Goal: Task Accomplishment & Management: Use online tool/utility

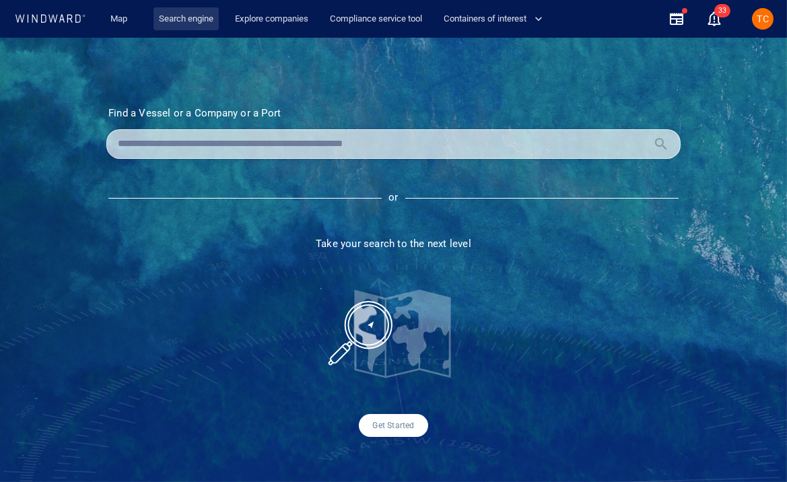
click at [186, 22] on link "Search engine" at bounding box center [185, 19] width 65 height 24
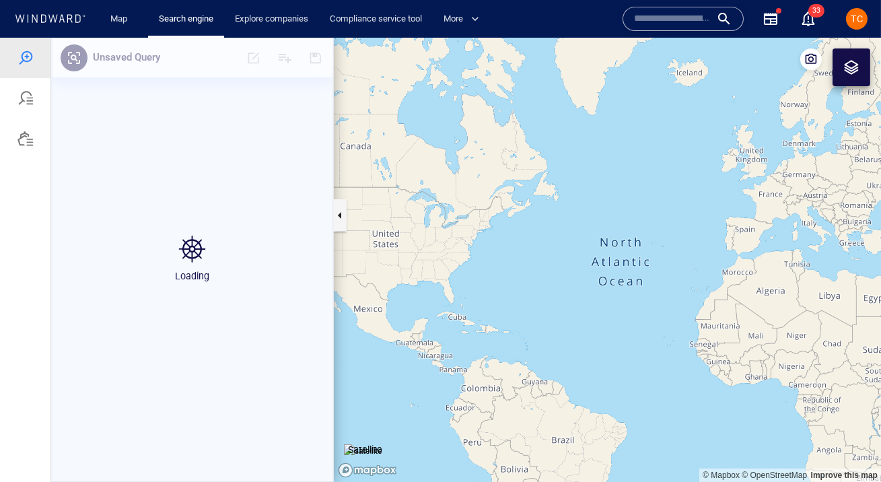
drag, startPoint x: 804, startPoint y: 203, endPoint x: 576, endPoint y: 203, distance: 228.2
click at [570, 203] on canvas "Map" at bounding box center [607, 260] width 547 height 444
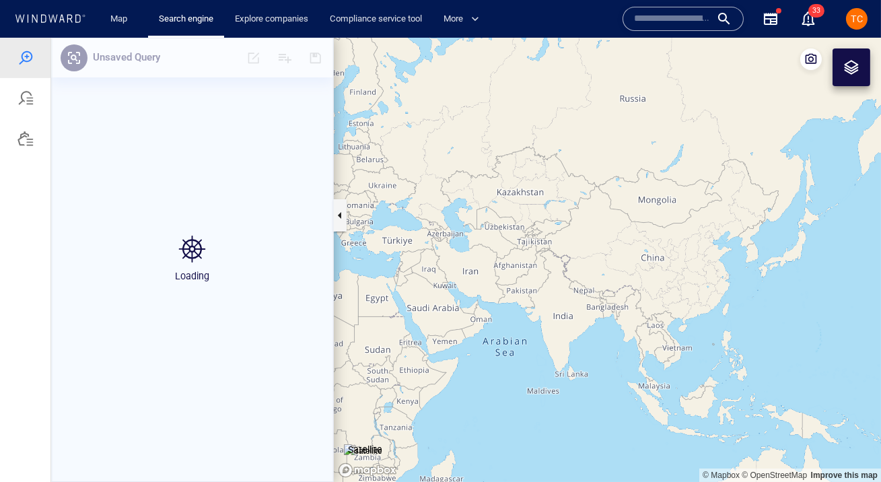
drag, startPoint x: 837, startPoint y: 206, endPoint x: 570, endPoint y: 206, distance: 266.5
click at [570, 206] on canvas "Map" at bounding box center [607, 260] width 547 height 444
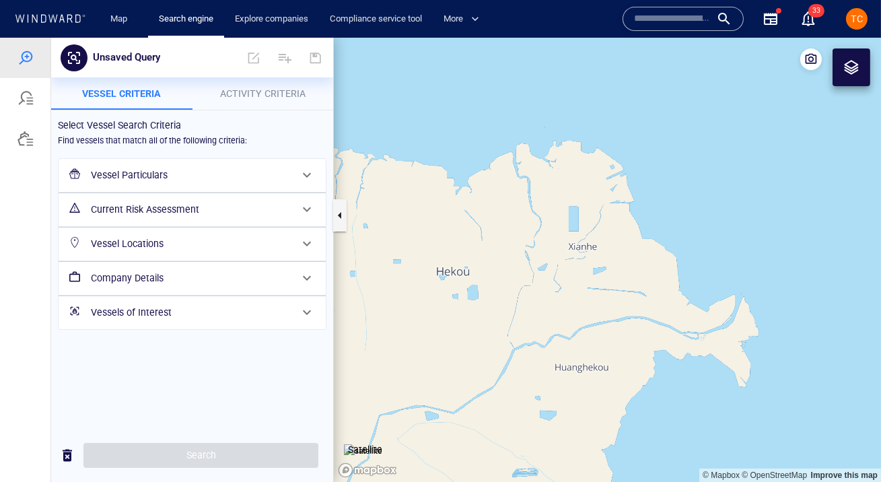
click at [786, 62] on div at bounding box center [851, 67] width 16 height 16
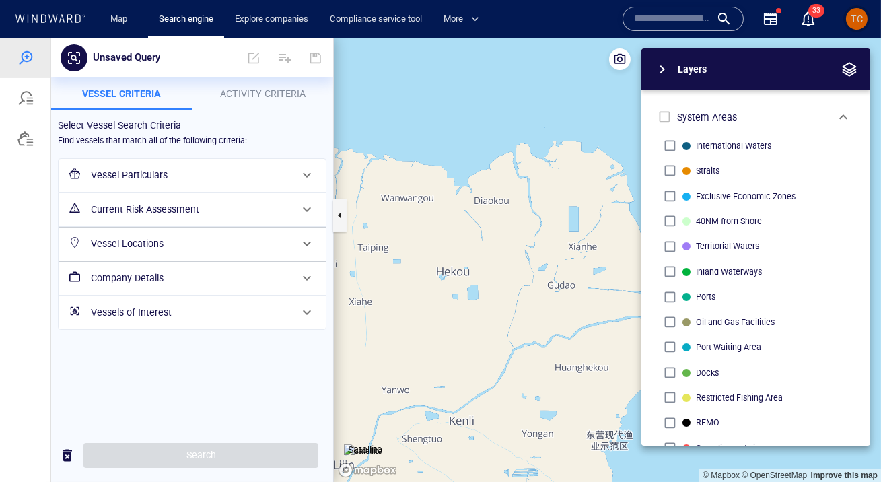
click at [786, 24] on button "TC" at bounding box center [856, 18] width 27 height 27
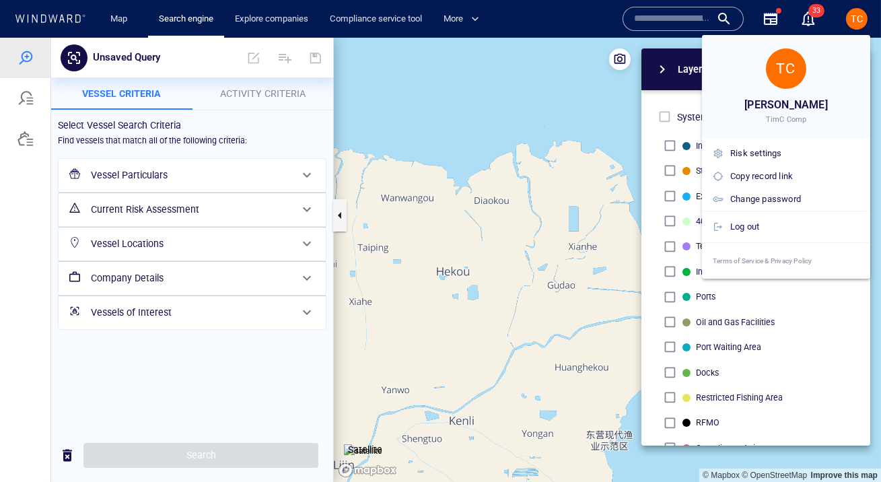
click at [786, 22] on div at bounding box center [440, 241] width 881 height 482
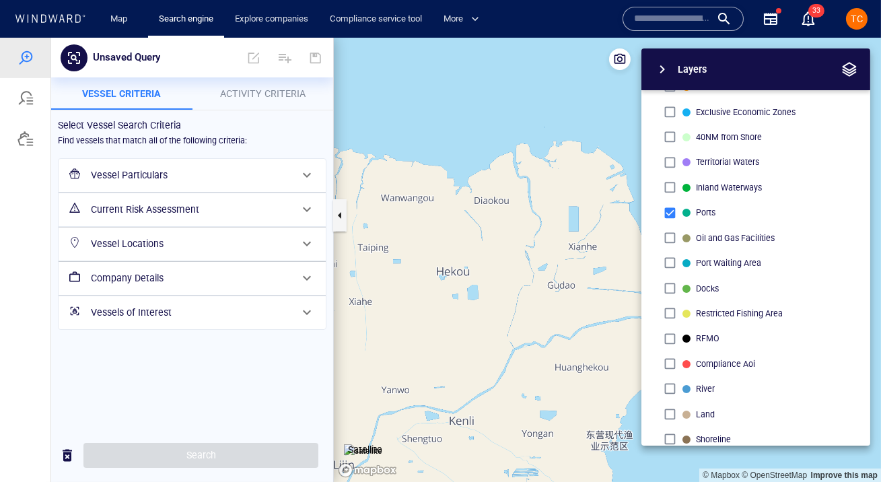
scroll to position [67, 0]
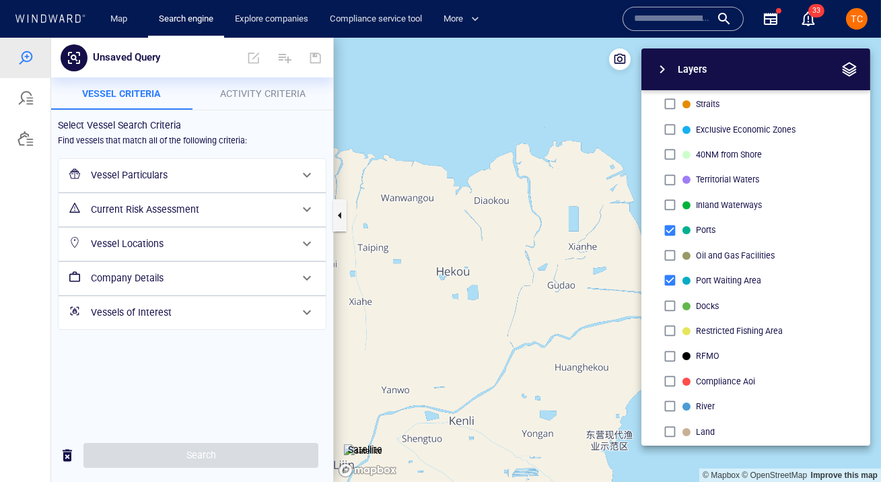
click at [662, 67] on span "button" at bounding box center [662, 69] width 16 height 16
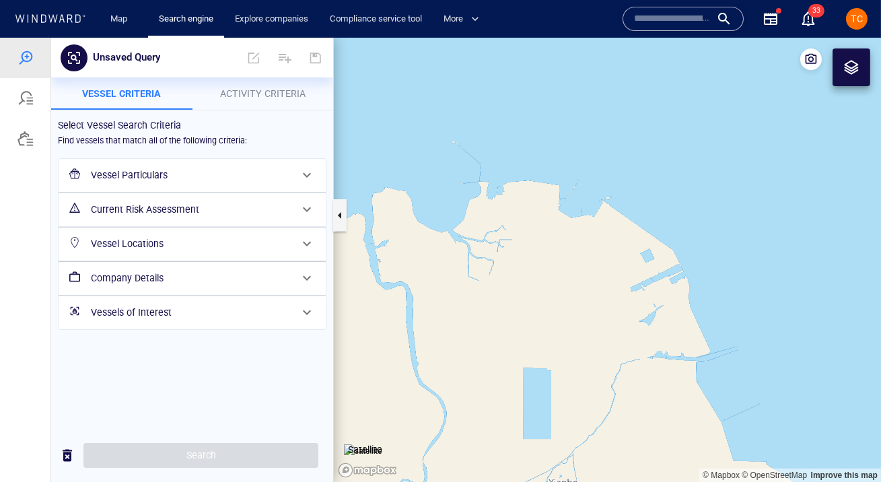
drag, startPoint x: 614, startPoint y: 147, endPoint x: 658, endPoint y: 234, distance: 96.9
click at [660, 235] on canvas "Map" at bounding box center [607, 260] width 547 height 444
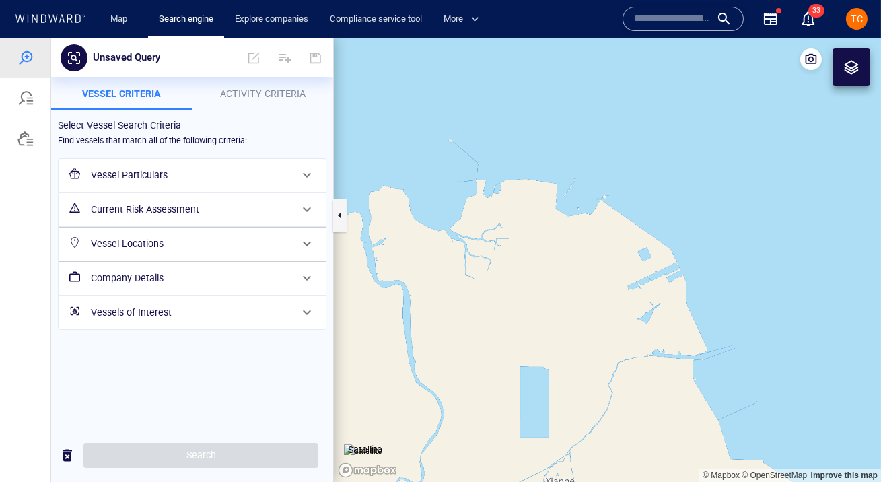
click at [201, 171] on h6 "Vessel Particulars" at bounding box center [191, 175] width 200 height 17
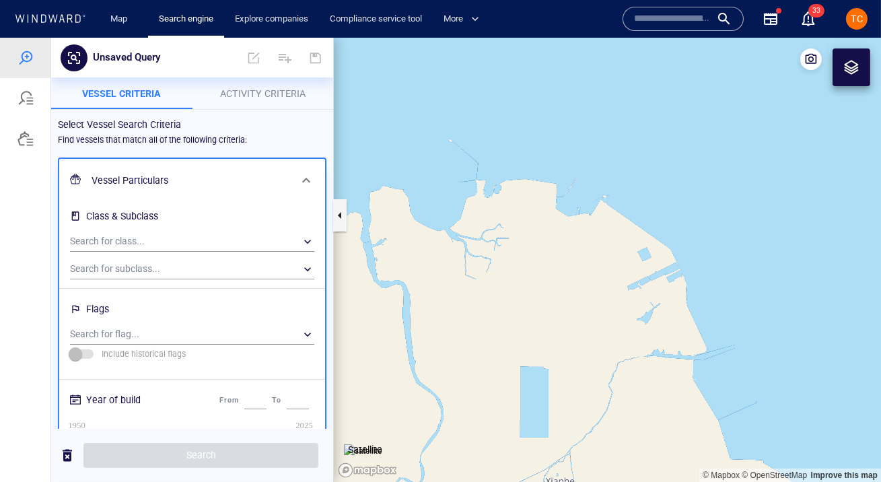
click at [243, 97] on span "Activity Criteria" at bounding box center [262, 93] width 85 height 11
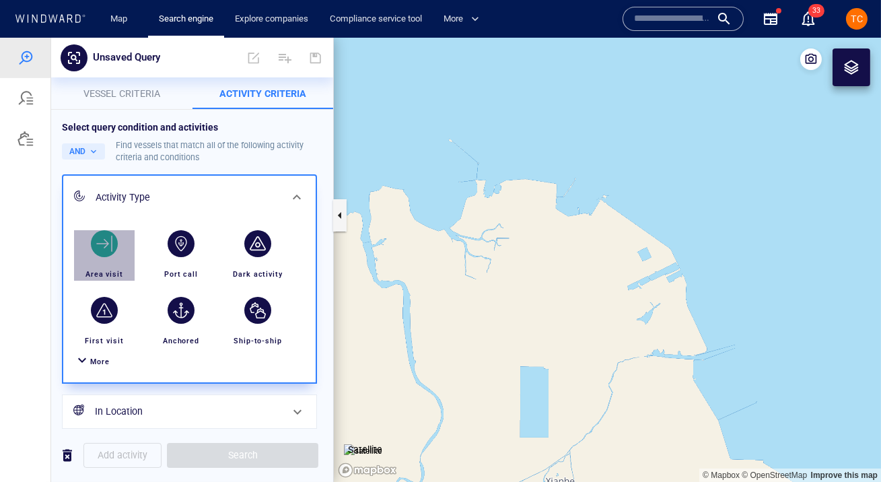
click at [74, 249] on div "Area visit" at bounding box center [104, 255] width 71 height 61
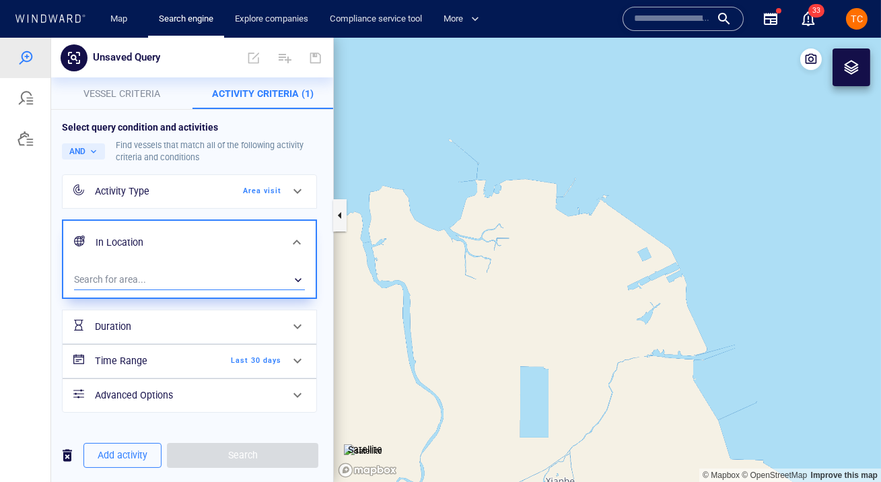
click at [139, 286] on div "​" at bounding box center [189, 280] width 231 height 20
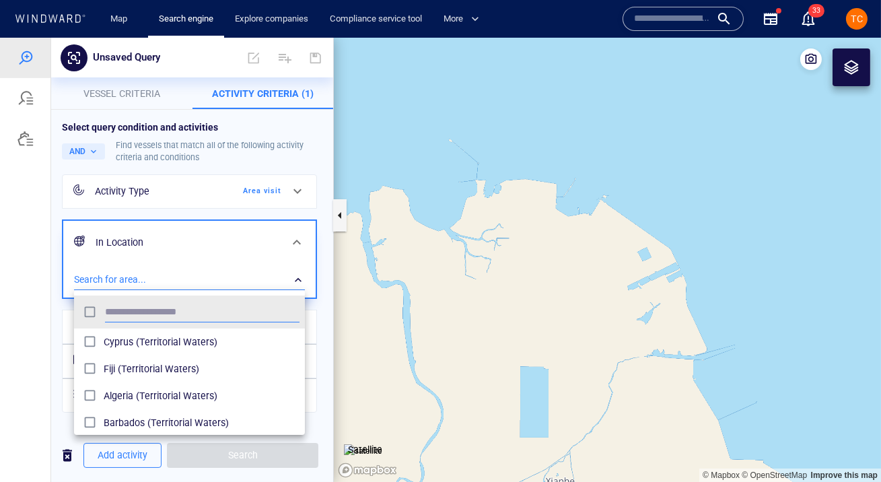
scroll to position [134, 230]
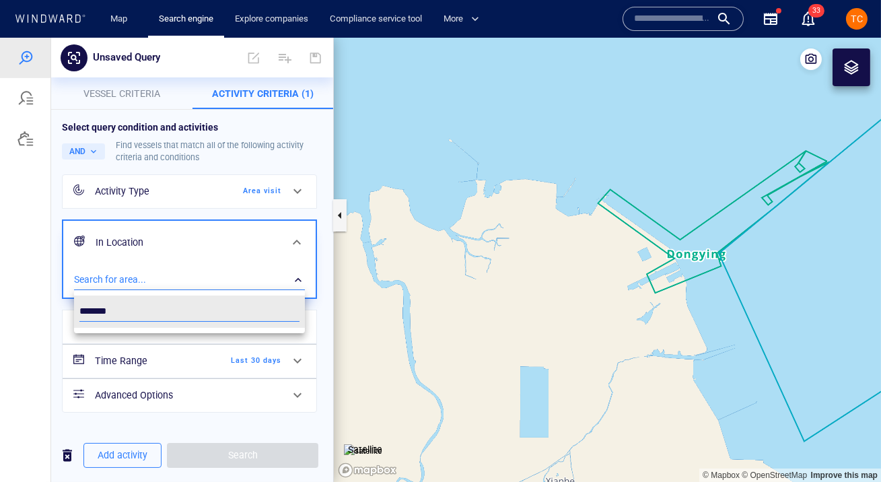
type input "********"
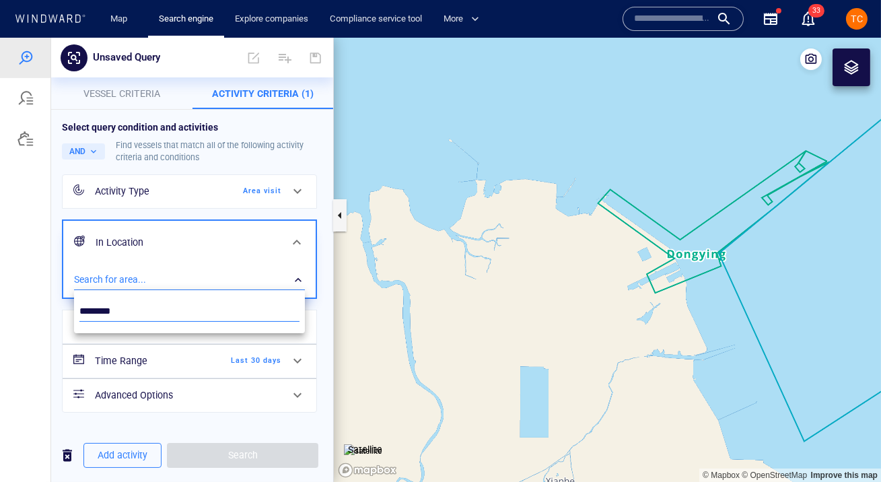
click at [116, 305] on input "********" at bounding box center [189, 312] width 220 height 20
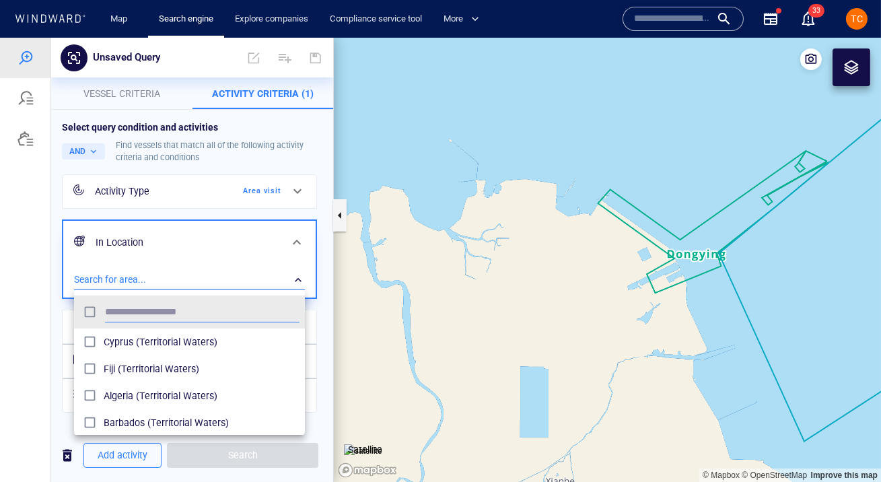
click at [538, 156] on div at bounding box center [440, 260] width 881 height 444
click at [538, 156] on div "Cyprus (Territorial Waters) Fiji (Territorial Waters) Algeria (Territorial Wate…" at bounding box center [440, 260] width 881 height 444
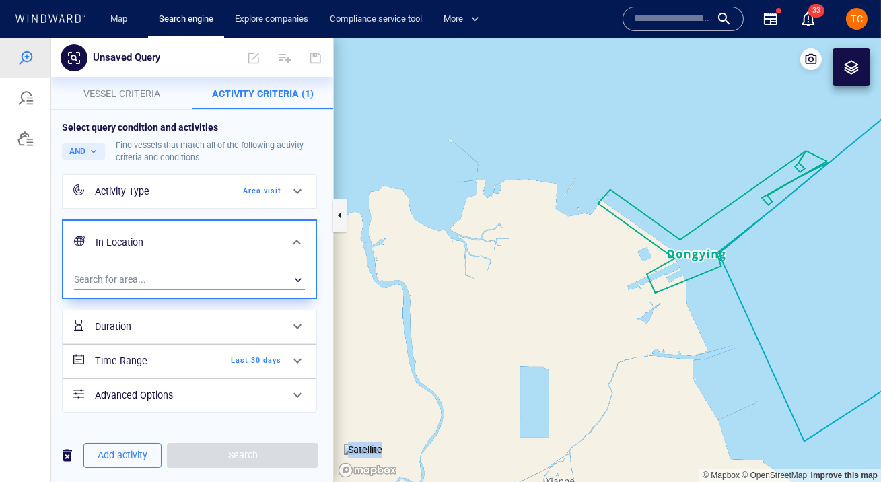
drag, startPoint x: 611, startPoint y: 135, endPoint x: 488, endPoint y: 135, distance: 123.2
click at [488, 135] on canvas "Map" at bounding box center [607, 260] width 547 height 444
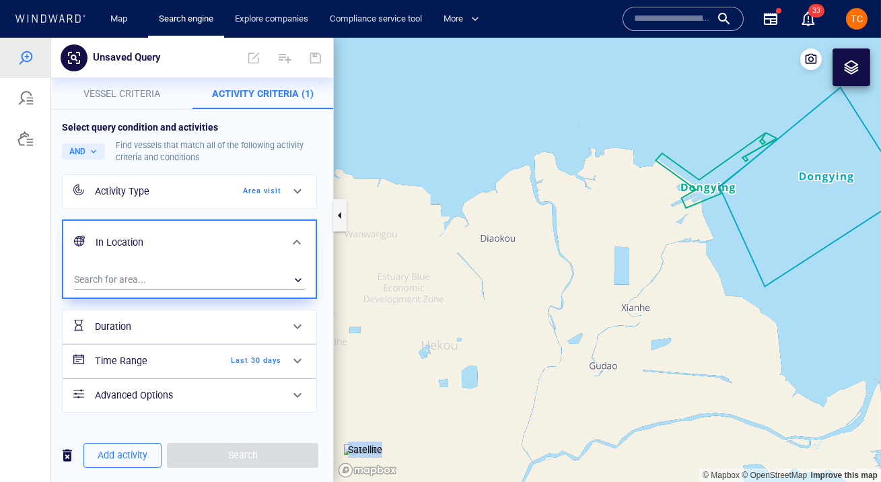
drag, startPoint x: 521, startPoint y: 125, endPoint x: 646, endPoint y: 114, distance: 125.7
click at [646, 114] on canvas "Map" at bounding box center [607, 260] width 547 height 444
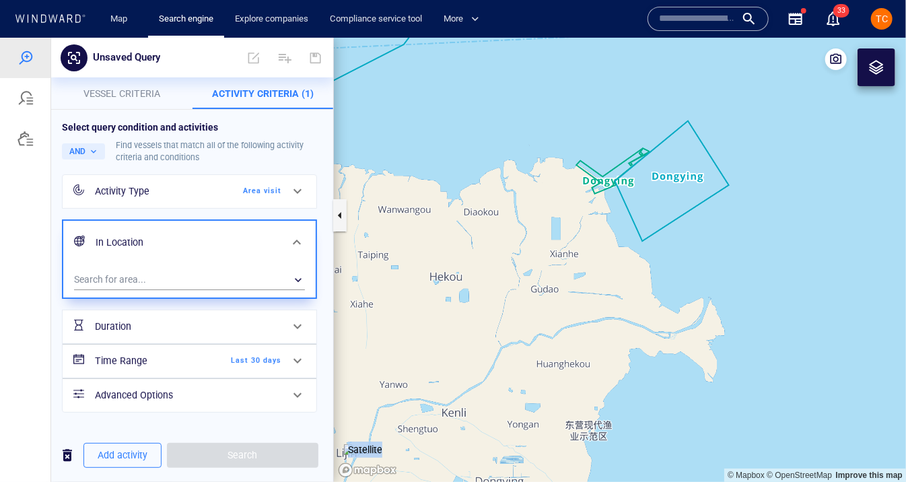
drag, startPoint x: 627, startPoint y: 143, endPoint x: 567, endPoint y: 227, distance: 103.4
click at [567, 227] on canvas "Map" at bounding box center [620, 259] width 572 height 444
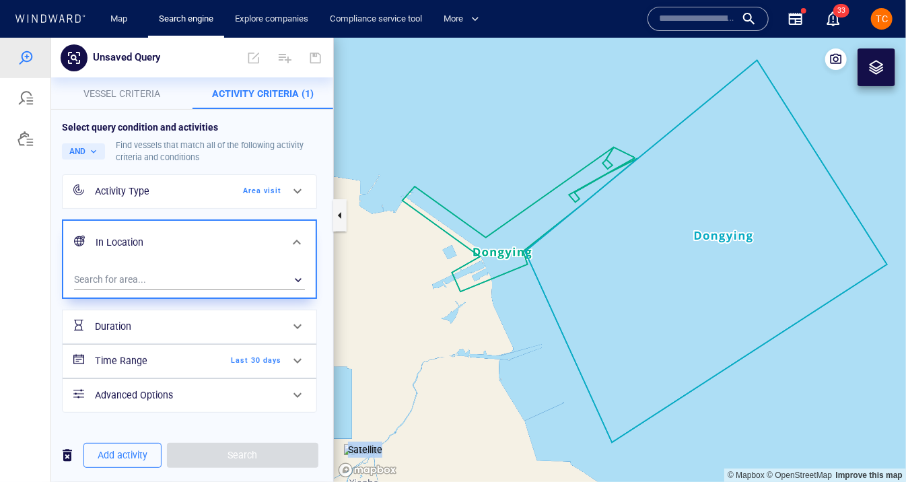
drag, startPoint x: 660, startPoint y: 269, endPoint x: 611, endPoint y: 250, distance: 52.6
click at [611, 250] on canvas "Map" at bounding box center [620, 259] width 572 height 444
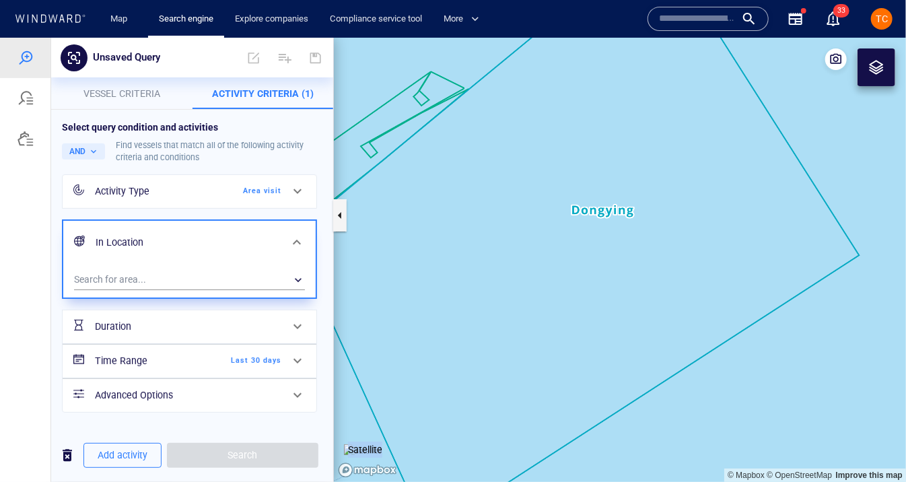
drag, startPoint x: 541, startPoint y: 214, endPoint x: 721, endPoint y: 214, distance: 179.7
click at [721, 214] on canvas "Map" at bounding box center [620, 259] width 572 height 444
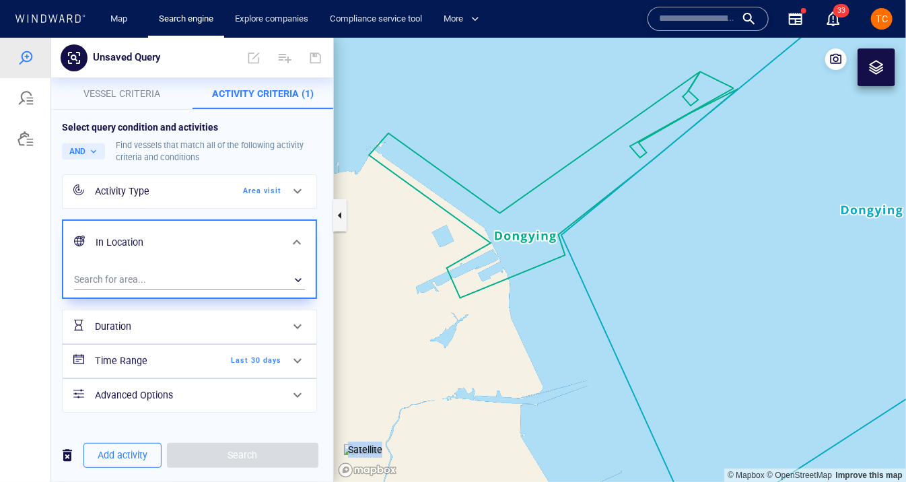
drag, startPoint x: 658, startPoint y: 208, endPoint x: 582, endPoint y: 208, distance: 76.1
click at [582, 208] on canvas "Map" at bounding box center [620, 259] width 572 height 444
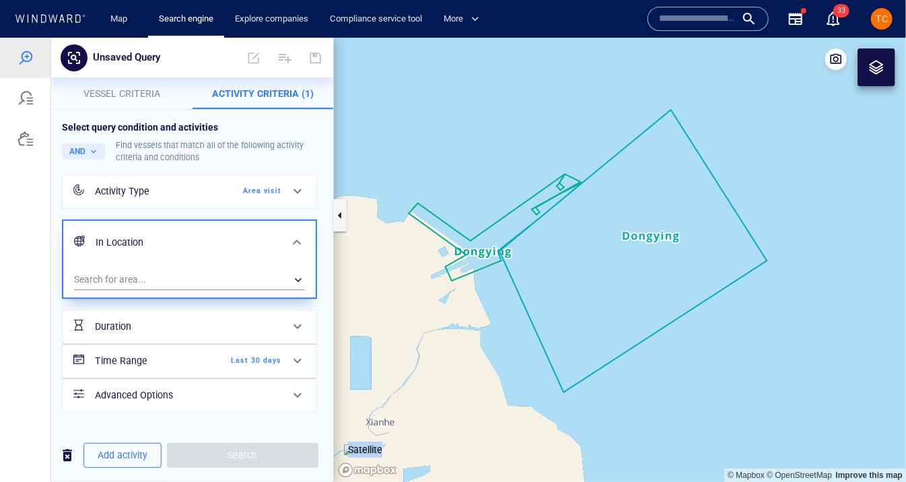
drag, startPoint x: 568, startPoint y: 204, endPoint x: 536, endPoint y: 262, distance: 66.9
click at [536, 262] on canvas "Map" at bounding box center [620, 259] width 572 height 444
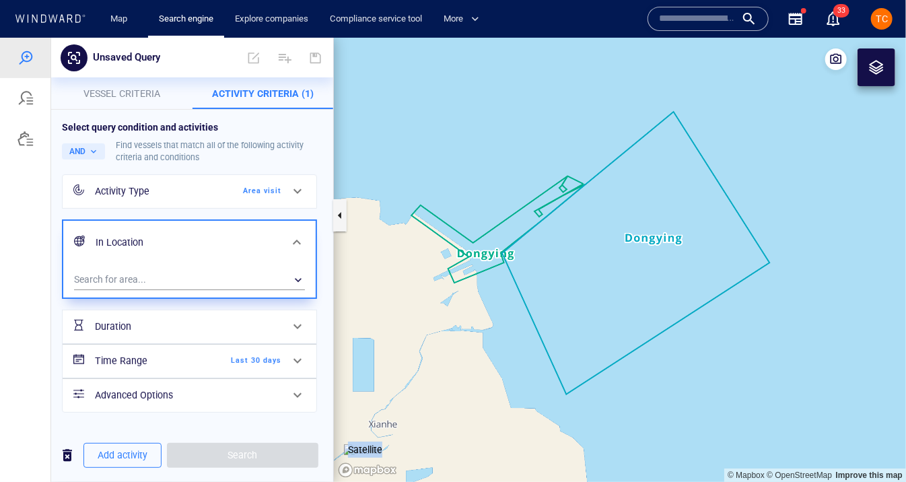
drag, startPoint x: 507, startPoint y: 157, endPoint x: 527, endPoint y: 172, distance: 24.1
click at [527, 172] on canvas "Map" at bounding box center [620, 259] width 572 height 444
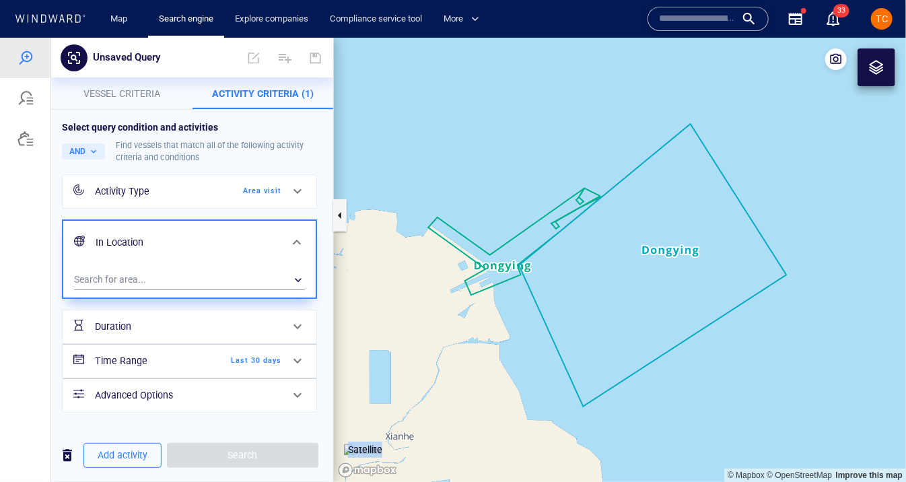
click at [252, 354] on span "Last 30 days" at bounding box center [242, 360] width 77 height 12
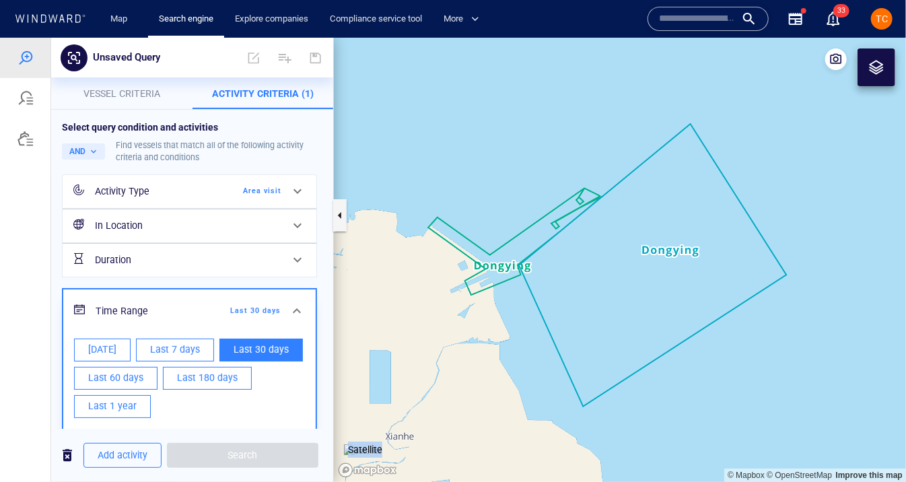
click at [88, 354] on span "Today" at bounding box center [102, 349] width 28 height 17
type input "**********"
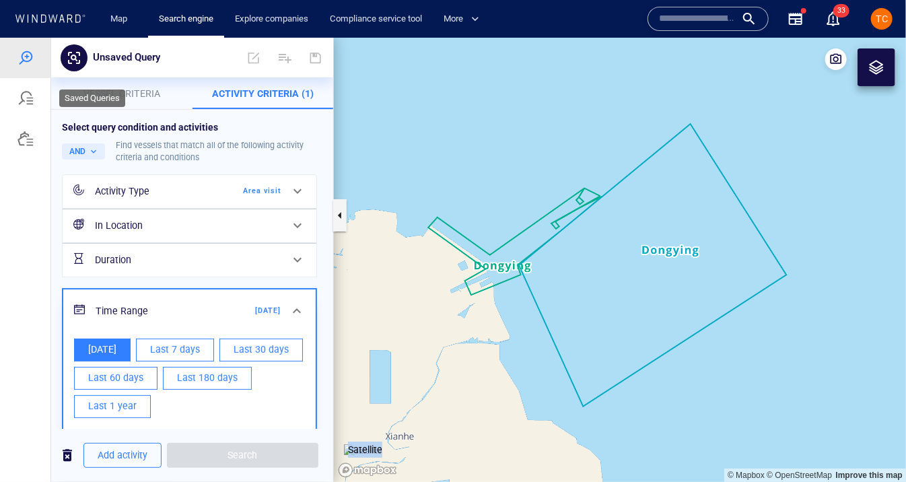
click at [21, 93] on div at bounding box center [25, 98] width 16 height 16
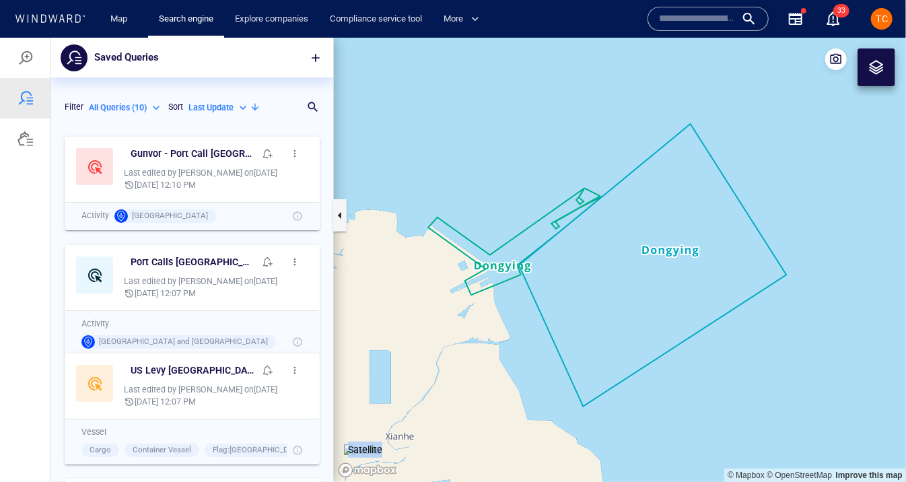
scroll to position [352, 282]
click at [300, 152] on span "button" at bounding box center [294, 152] width 11 height 11
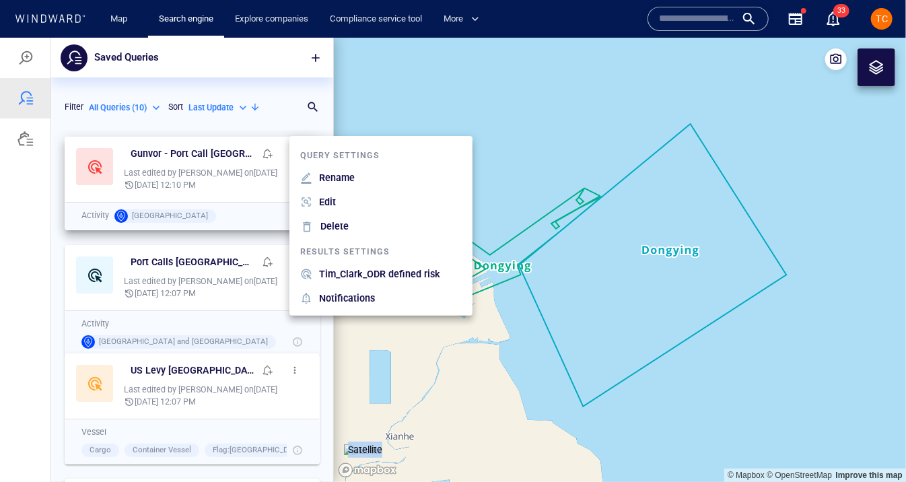
click at [373, 205] on li "Edit" at bounding box center [380, 201] width 183 height 24
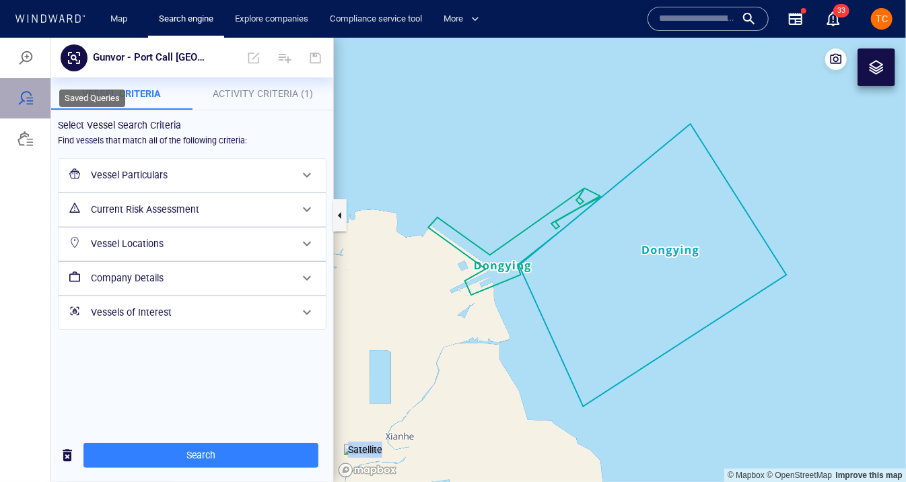
click at [26, 90] on div at bounding box center [25, 98] width 16 height 16
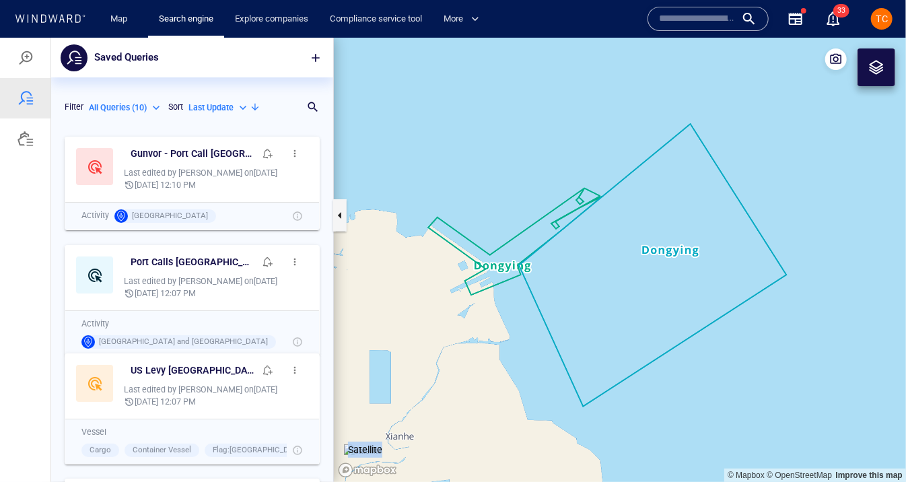
click at [297, 148] on span "button" at bounding box center [294, 152] width 11 height 11
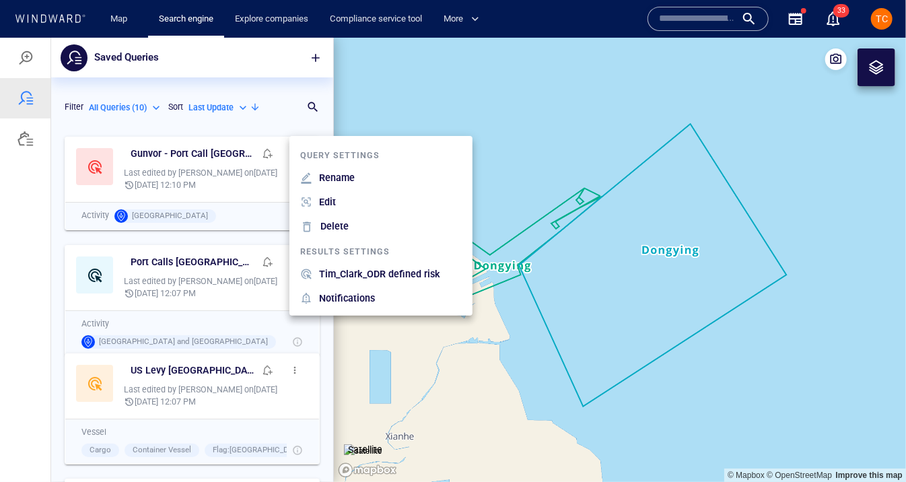
click at [223, 148] on div at bounding box center [453, 259] width 906 height 444
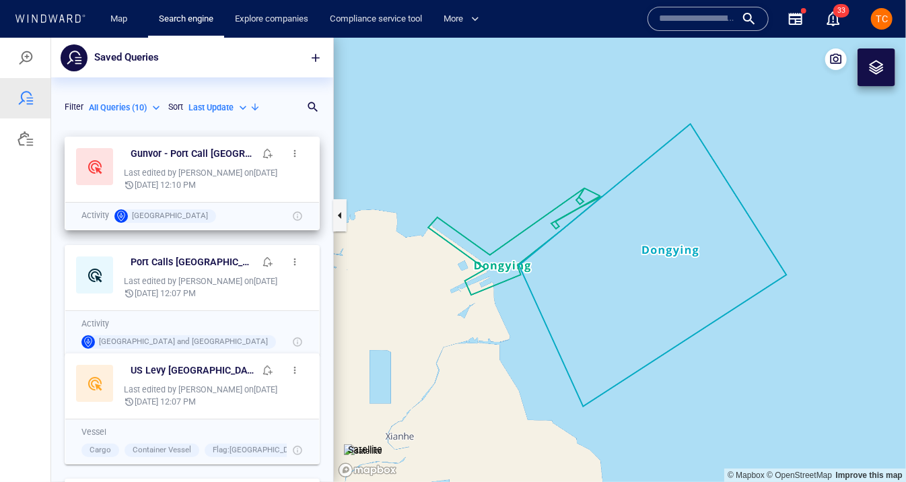
click at [302, 155] on button "button" at bounding box center [294, 152] width 27 height 27
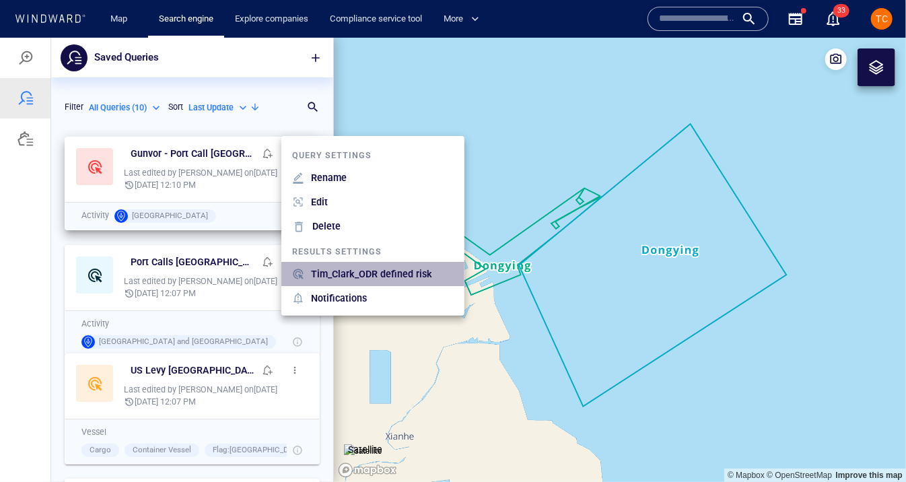
click at [363, 271] on p "Tim_Clark_ODR defined risk" at bounding box center [371, 273] width 121 height 16
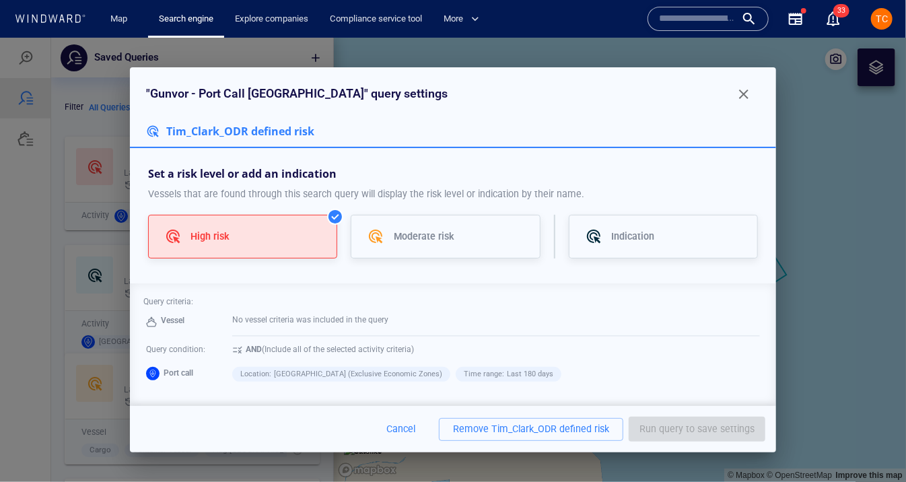
click at [745, 94] on span "button" at bounding box center [744, 93] width 16 height 16
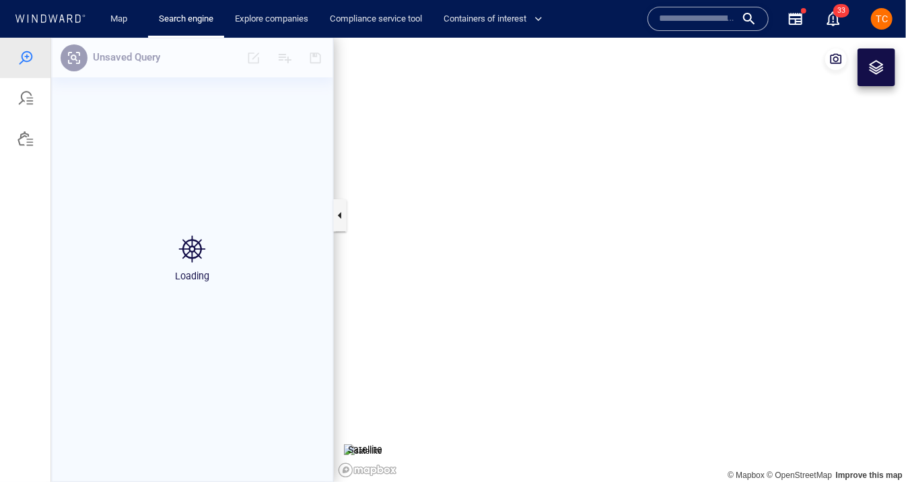
drag, startPoint x: 586, startPoint y: 248, endPoint x: 460, endPoint y: 238, distance: 126.3
click at [460, 238] on canvas "Map" at bounding box center [620, 259] width 572 height 444
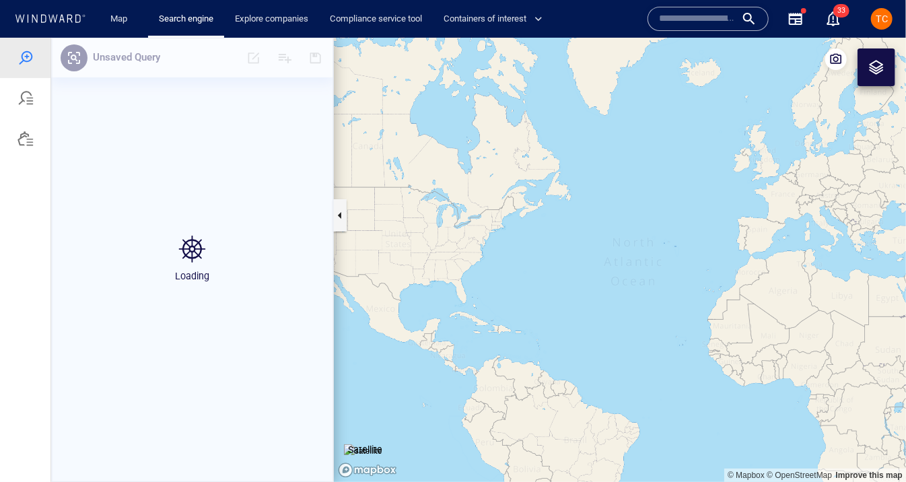
click at [874, 67] on div at bounding box center [876, 67] width 16 height 16
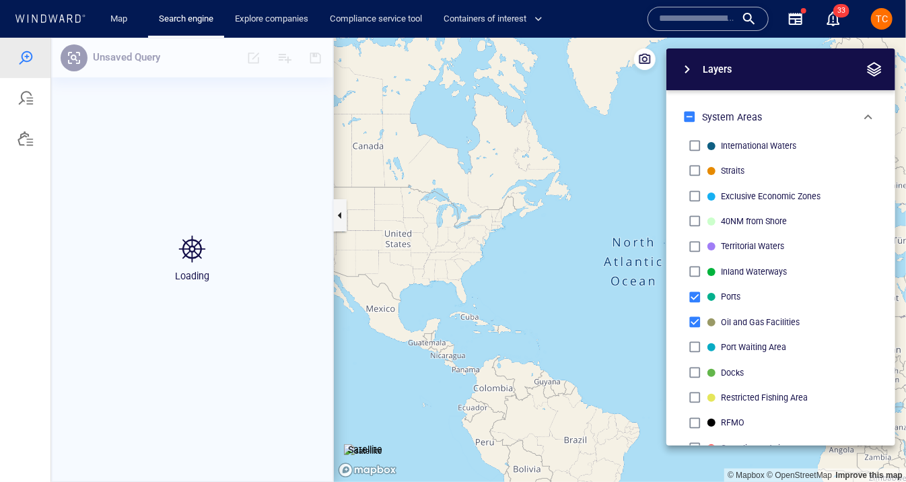
drag, startPoint x: 602, startPoint y: 343, endPoint x: 404, endPoint y: 331, distance: 198.2
click at [404, 331] on canvas "Map" at bounding box center [620, 259] width 572 height 444
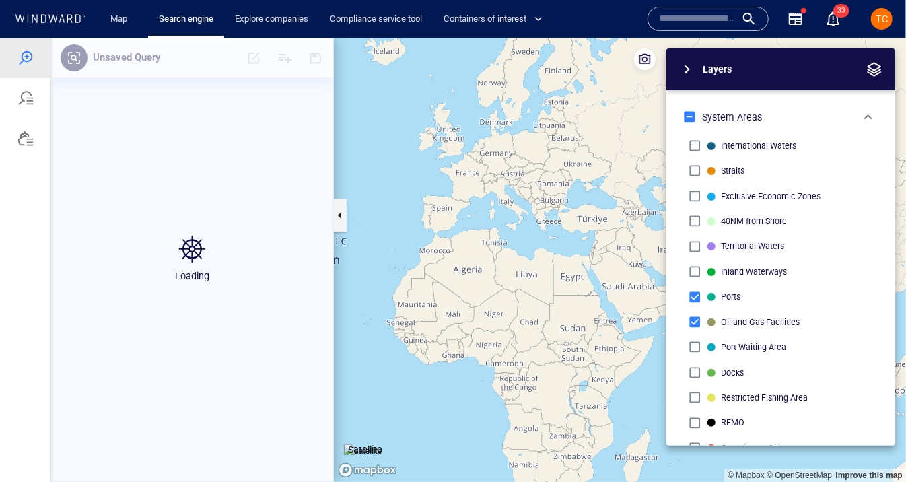
click at [627, 256] on canvas "Map" at bounding box center [620, 259] width 572 height 444
click at [694, 69] on span "button" at bounding box center [687, 69] width 16 height 16
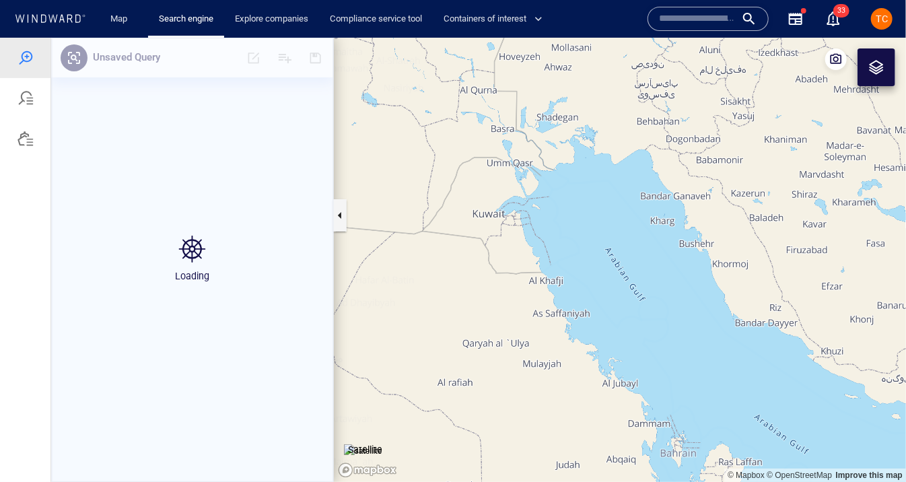
drag, startPoint x: 452, startPoint y: 227, endPoint x: 641, endPoint y: 227, distance: 189.1
click at [641, 227] on canvas "Map" at bounding box center [620, 259] width 572 height 444
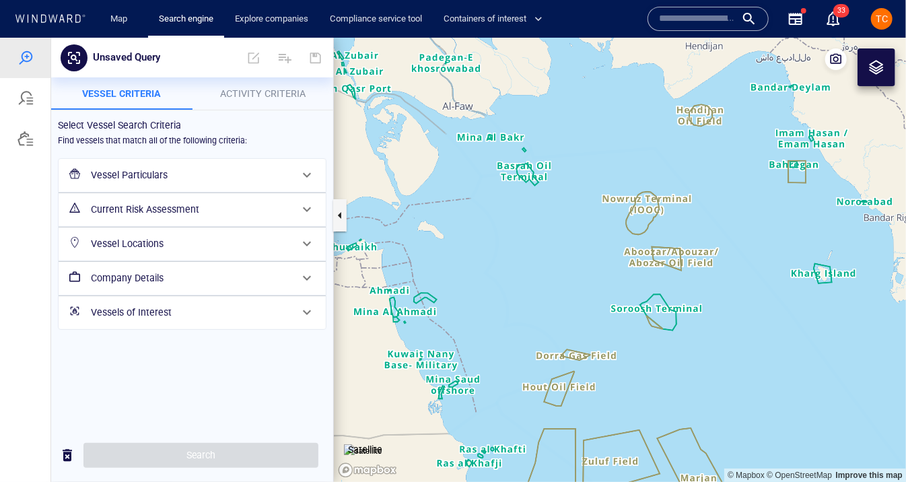
drag, startPoint x: 540, startPoint y: 151, endPoint x: 610, endPoint y: 302, distance: 167.1
click at [610, 302] on canvas "Map" at bounding box center [620, 259] width 572 height 444
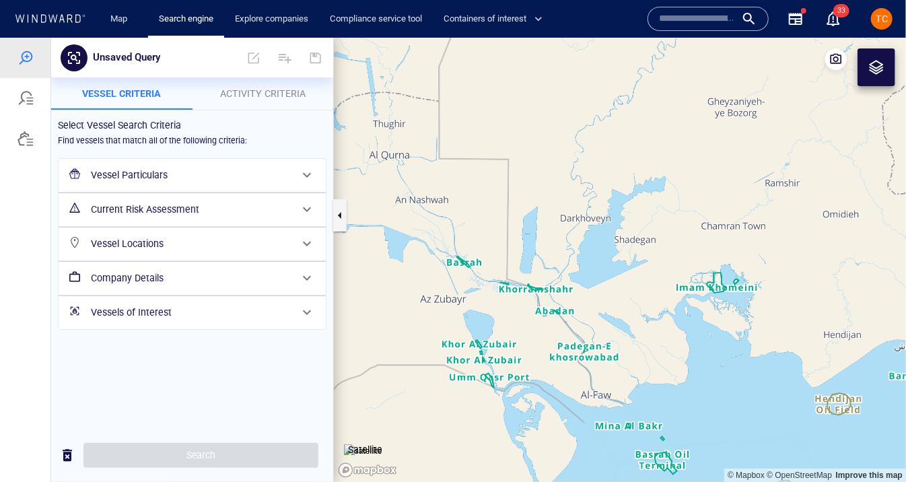
drag, startPoint x: 553, startPoint y: 151, endPoint x: 662, endPoint y: 151, distance: 108.4
click at [662, 151] on canvas "Map" at bounding box center [620, 259] width 572 height 444
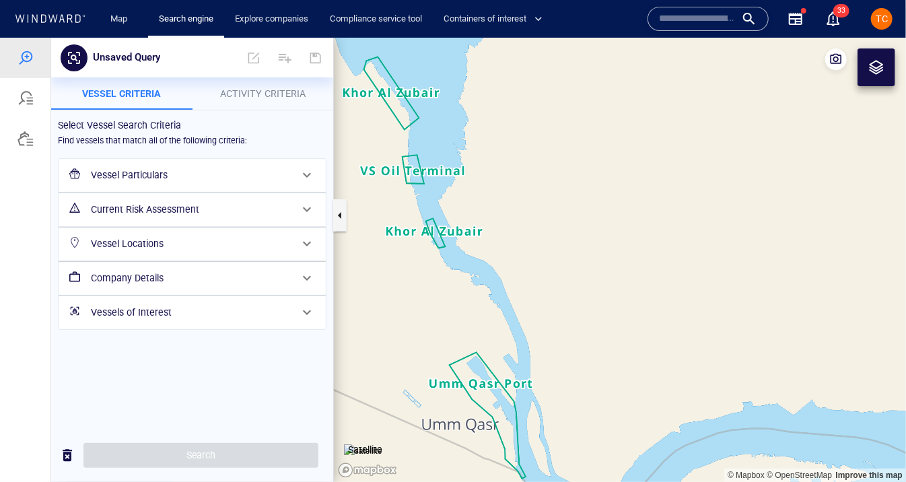
drag, startPoint x: 501, startPoint y: 230, endPoint x: 590, endPoint y: 349, distance: 148.1
click at [590, 349] on canvas "Map" at bounding box center [620, 259] width 572 height 444
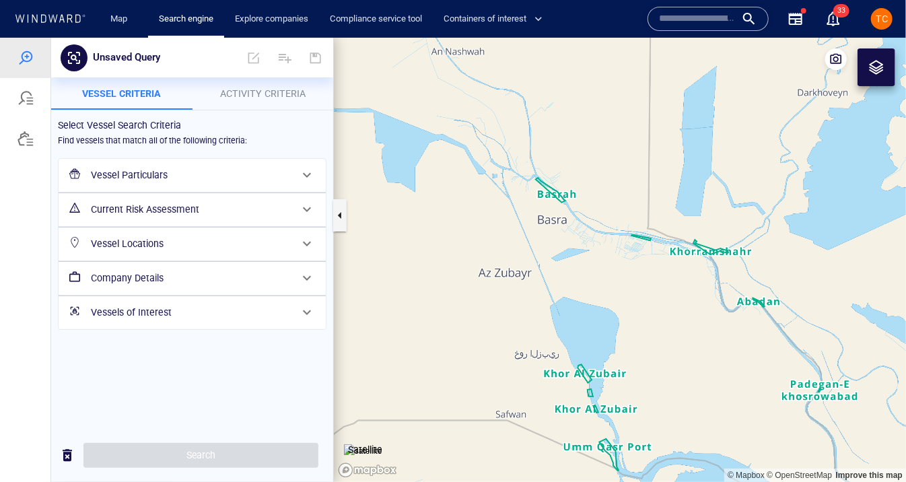
drag, startPoint x: 632, startPoint y: 398, endPoint x: 610, endPoint y: 281, distance: 119.1
click at [610, 281] on canvas "Map" at bounding box center [620, 259] width 572 height 444
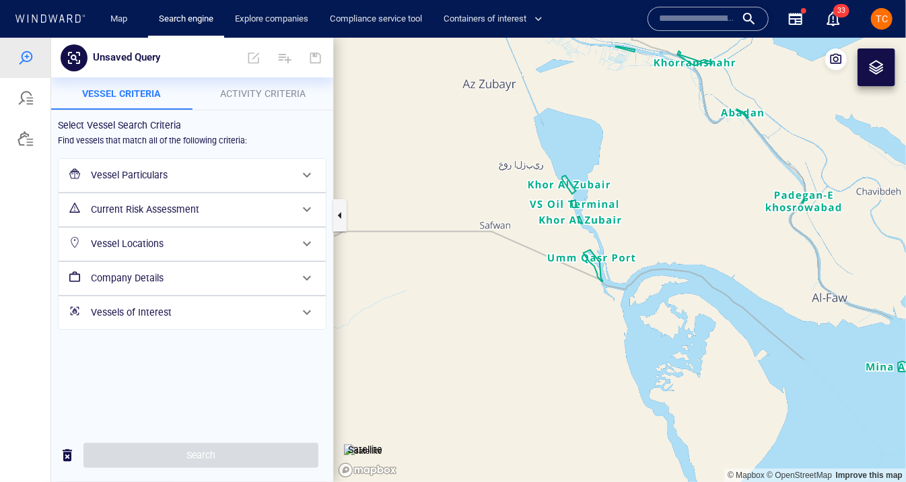
drag, startPoint x: 579, startPoint y: 159, endPoint x: 564, endPoint y: 231, distance: 73.5
click at [564, 231] on canvas "Map" at bounding box center [620, 259] width 572 height 444
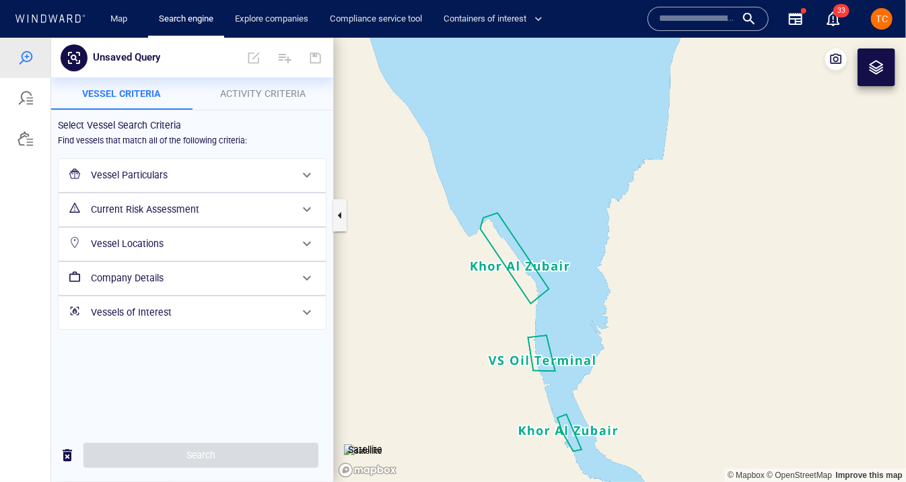
drag, startPoint x: 562, startPoint y: 363, endPoint x: 528, endPoint y: 277, distance: 92.5
click at [528, 277] on canvas "Map" at bounding box center [620, 259] width 572 height 444
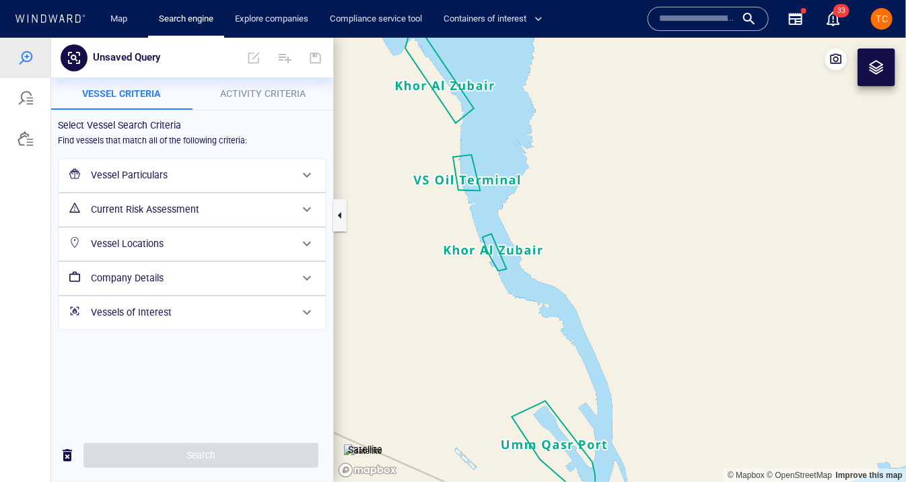
drag, startPoint x: 503, startPoint y: 135, endPoint x: 521, endPoint y: 259, distance: 125.1
click at [521, 259] on canvas "Map" at bounding box center [620, 259] width 572 height 444
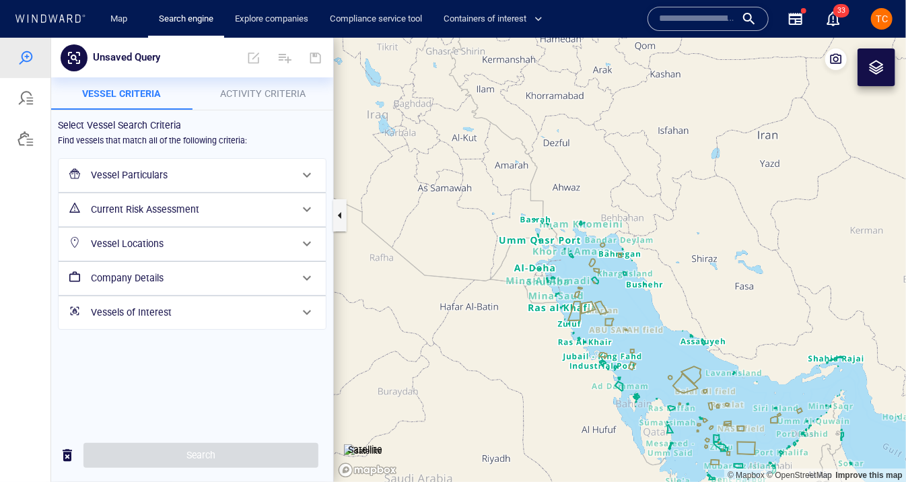
click at [343, 178] on canvas "Map" at bounding box center [620, 259] width 572 height 444
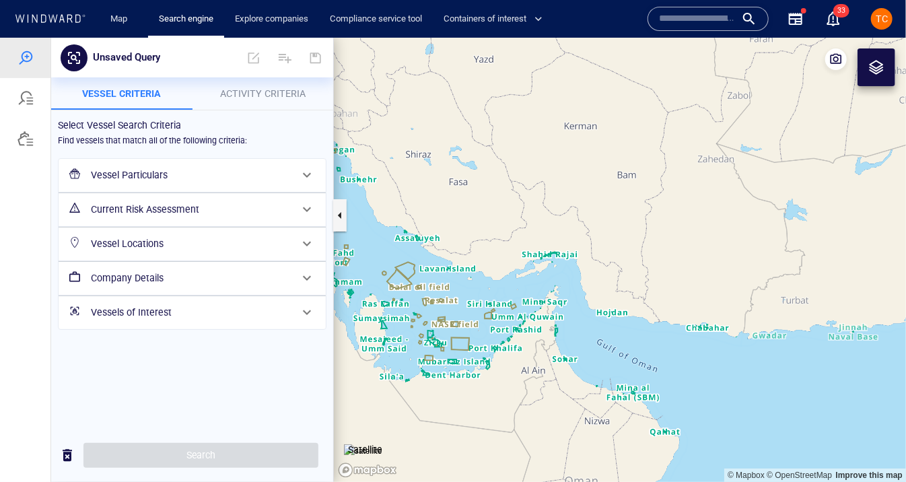
drag, startPoint x: 646, startPoint y: 287, endPoint x: 491, endPoint y: 242, distance: 161.9
click at [491, 242] on canvas "Map" at bounding box center [620, 259] width 572 height 444
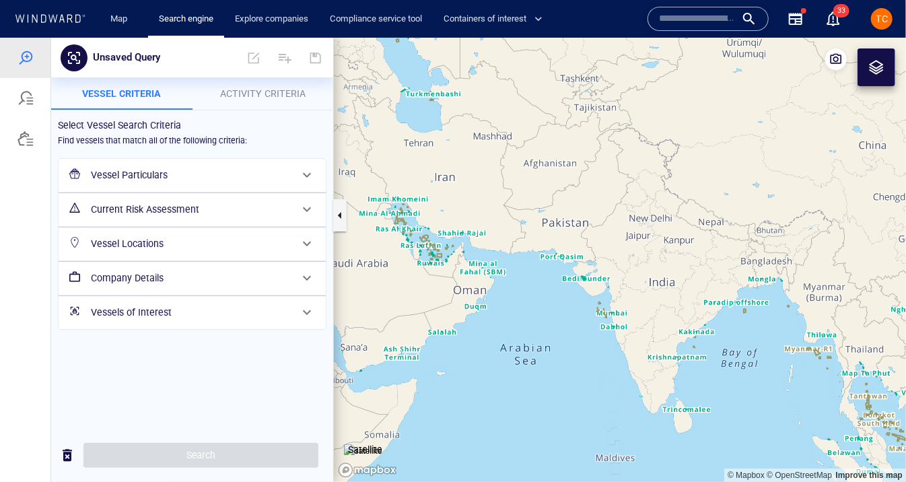
drag, startPoint x: 646, startPoint y: 290, endPoint x: 561, endPoint y: 218, distance: 111.3
click at [561, 218] on canvas "Map" at bounding box center [620, 259] width 572 height 444
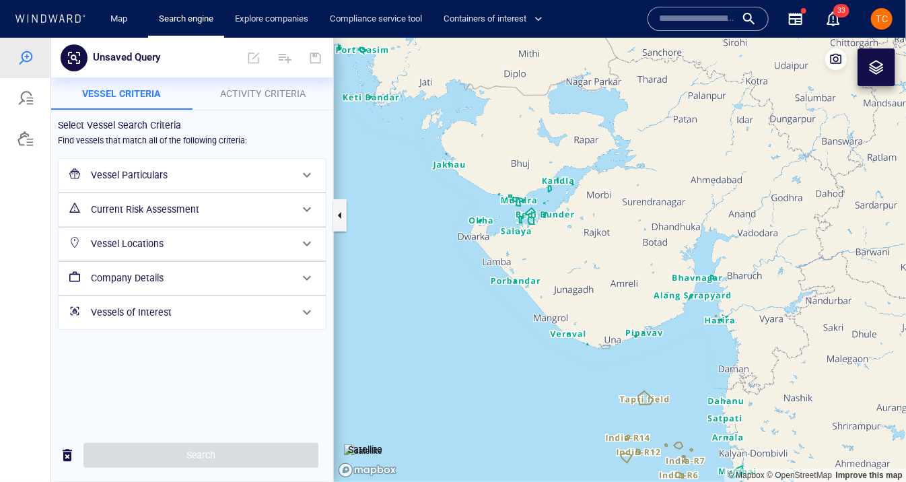
drag, startPoint x: 470, startPoint y: 178, endPoint x: 589, endPoint y: 208, distance: 122.9
click at [589, 208] on canvas "Map" at bounding box center [620, 259] width 572 height 444
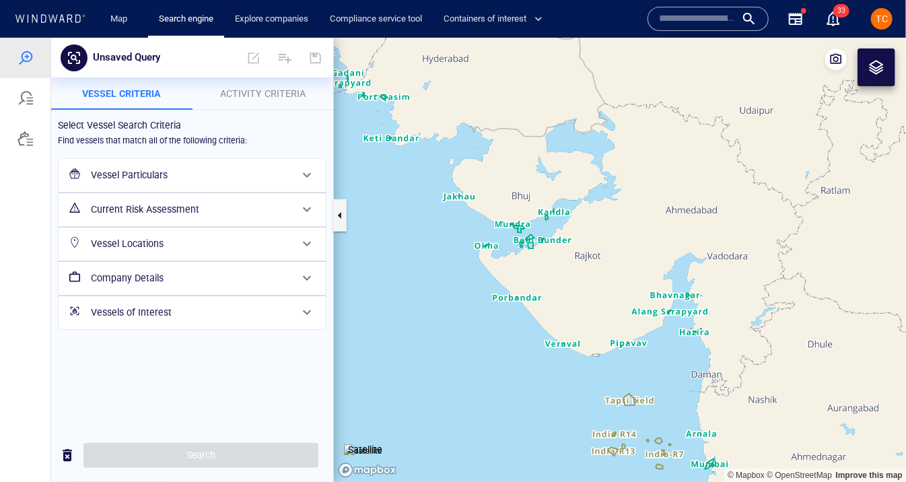
drag, startPoint x: 647, startPoint y: 228, endPoint x: 497, endPoint y: 228, distance: 149.4
click at [497, 228] on canvas "Map" at bounding box center [620, 259] width 572 height 444
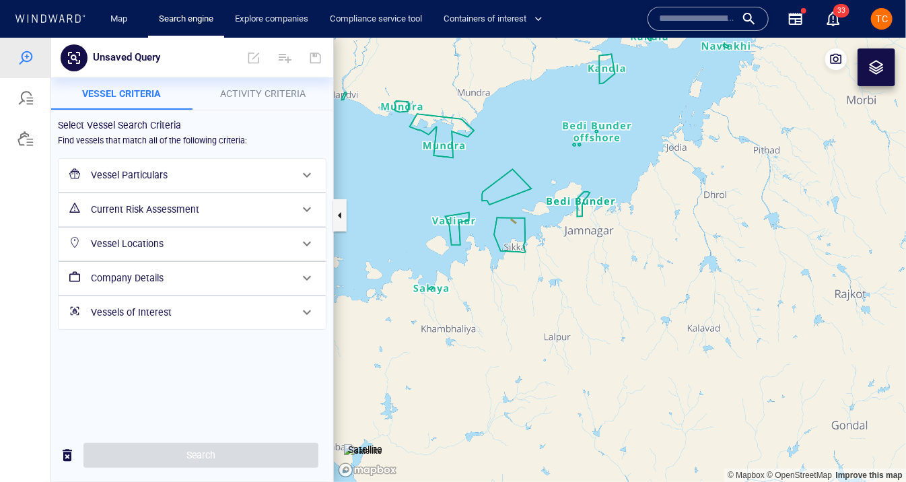
drag, startPoint x: 461, startPoint y: 270, endPoint x: 621, endPoint y: 260, distance: 160.5
click at [621, 260] on canvas "Map" at bounding box center [620, 259] width 572 height 444
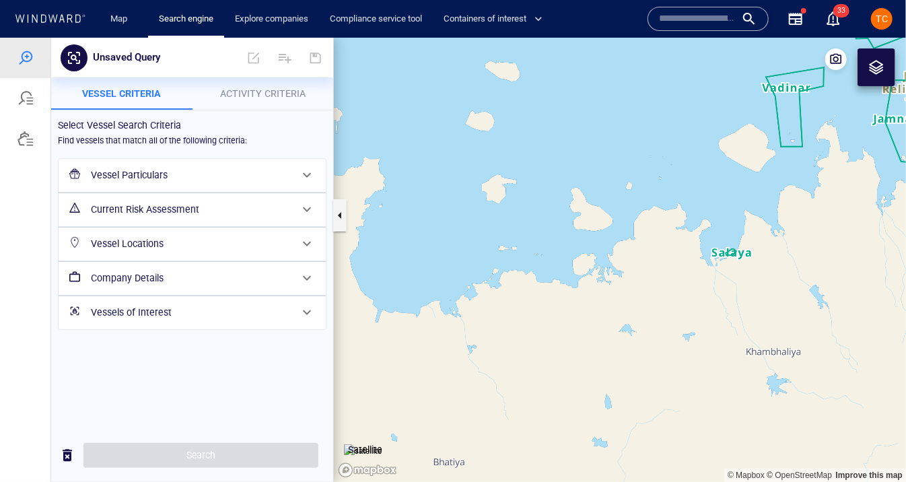
drag, startPoint x: 558, startPoint y: 207, endPoint x: 417, endPoint y: 209, distance: 140.7
click at [417, 209] on canvas "Map" at bounding box center [620, 259] width 572 height 444
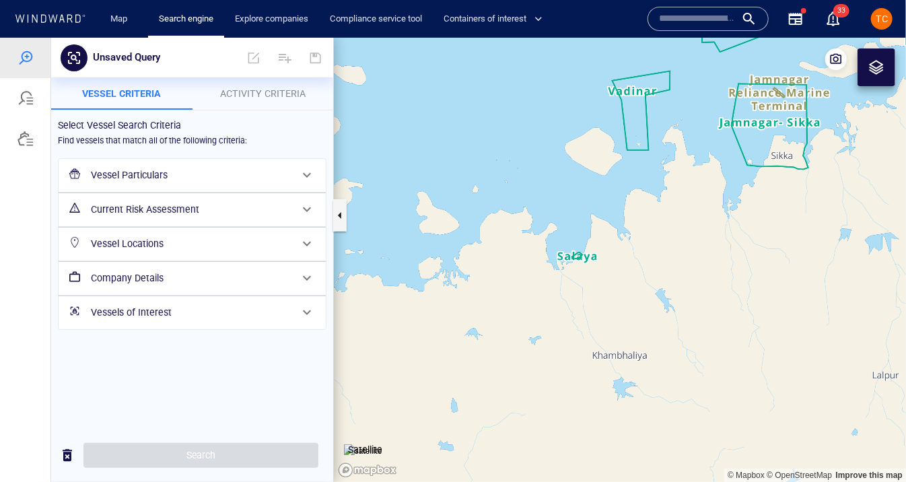
drag, startPoint x: 680, startPoint y: 184, endPoint x: 574, endPoint y: 311, distance: 164.9
click at [574, 311] on canvas "Map" at bounding box center [620, 259] width 572 height 444
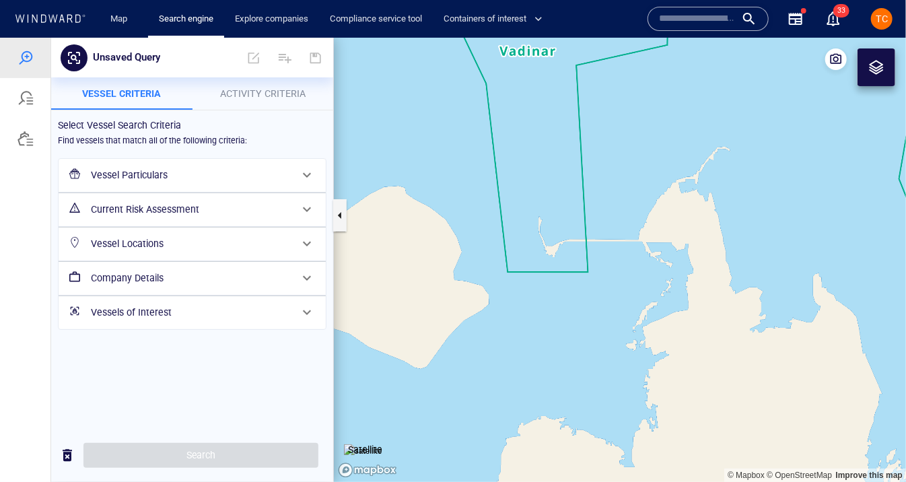
drag, startPoint x: 575, startPoint y: 200, endPoint x: 562, endPoint y: 301, distance: 101.8
click at [562, 301] on canvas "Map" at bounding box center [620, 259] width 572 height 444
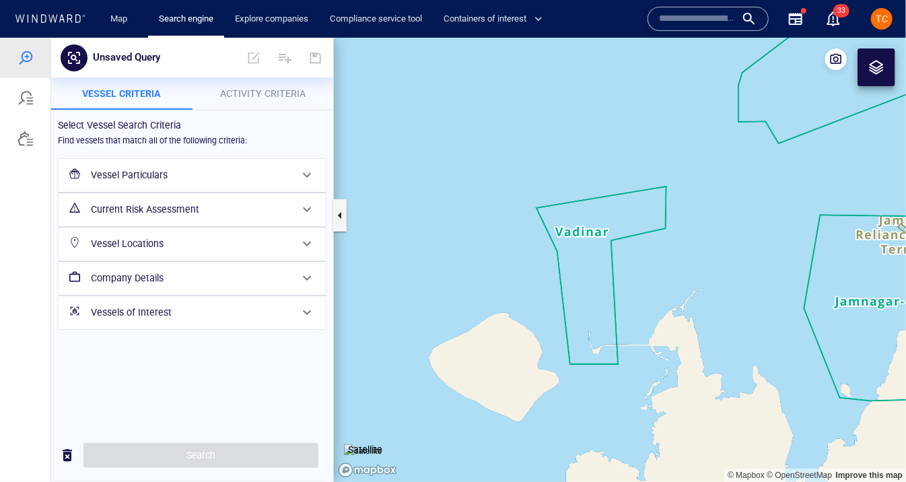
drag, startPoint x: 659, startPoint y: 367, endPoint x: 586, endPoint y: 200, distance: 182.3
click at [586, 199] on canvas "Map" at bounding box center [620, 259] width 572 height 444
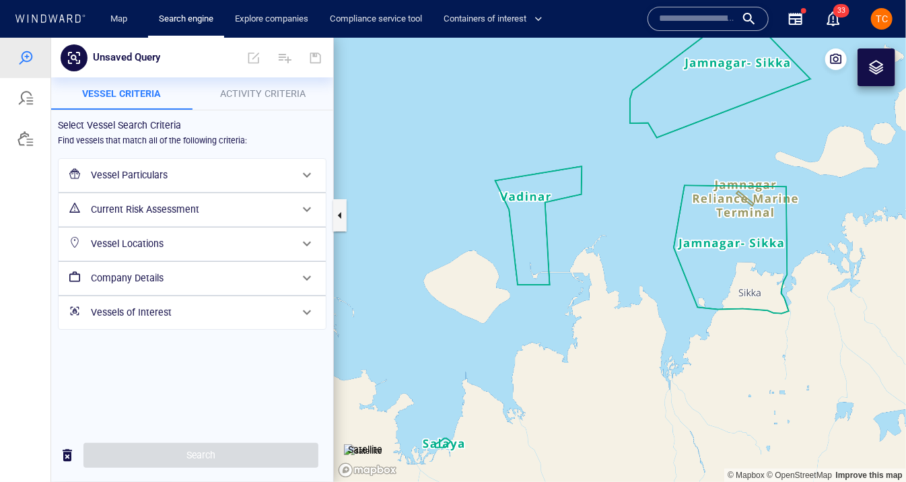
drag, startPoint x: 614, startPoint y: 160, endPoint x: 559, endPoint y: 252, distance: 107.7
click at [559, 252] on canvas "Map" at bounding box center [620, 259] width 572 height 444
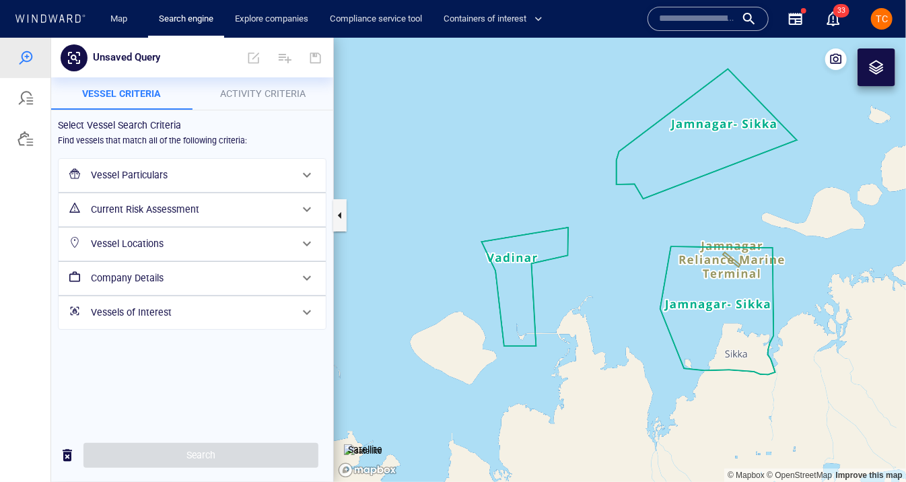
drag, startPoint x: 557, startPoint y: 183, endPoint x: 645, endPoint y: 172, distance: 89.5
click at [645, 172] on canvas "Map" at bounding box center [620, 259] width 572 height 444
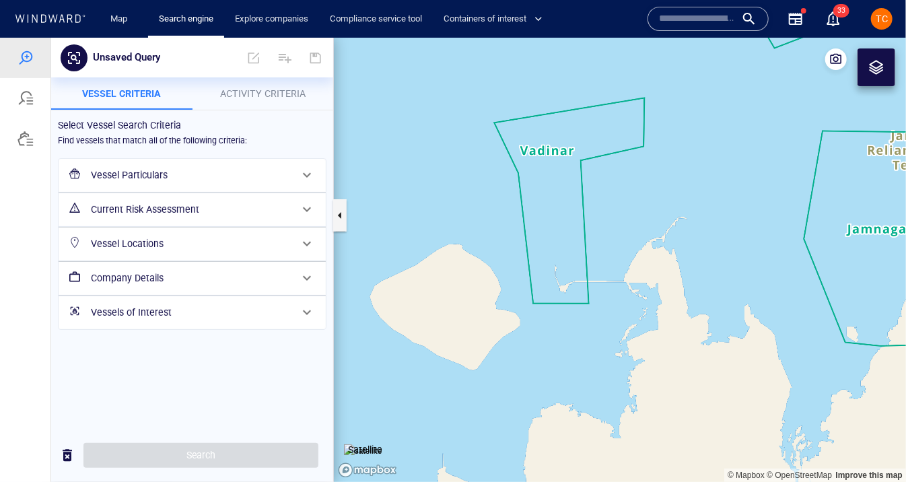
drag, startPoint x: 573, startPoint y: 121, endPoint x: 579, endPoint y: 353, distance: 231.6
click at [579, 353] on canvas "Map" at bounding box center [620, 259] width 572 height 444
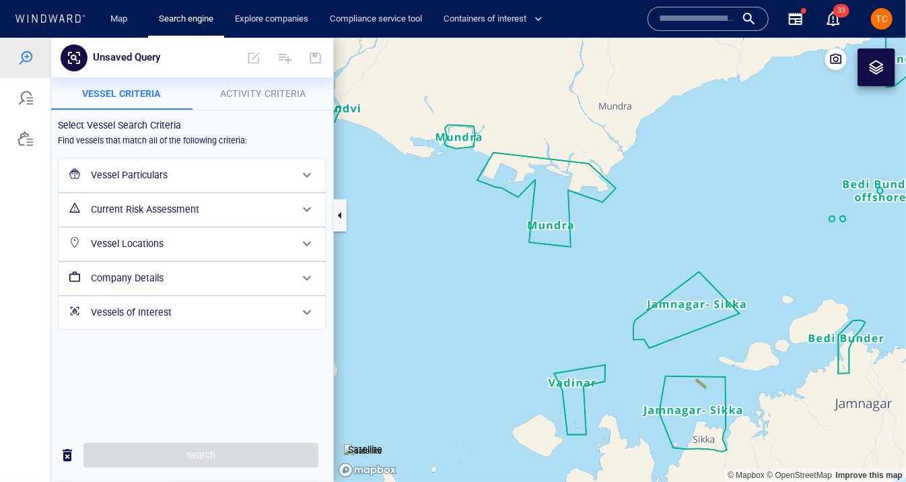
drag, startPoint x: 579, startPoint y: 378, endPoint x: 575, endPoint y: 290, distance: 88.3
click at [575, 290] on canvas "Map" at bounding box center [620, 259] width 572 height 444
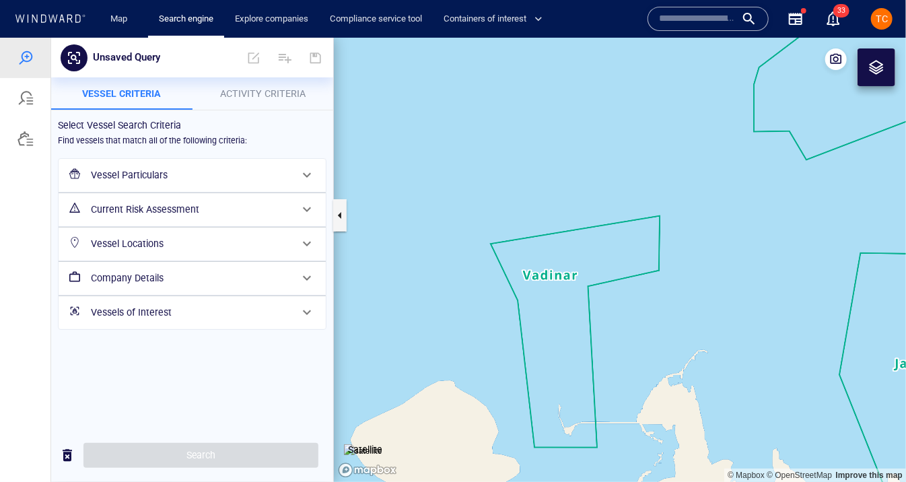
click at [365, 444] on img at bounding box center [363, 450] width 38 height 13
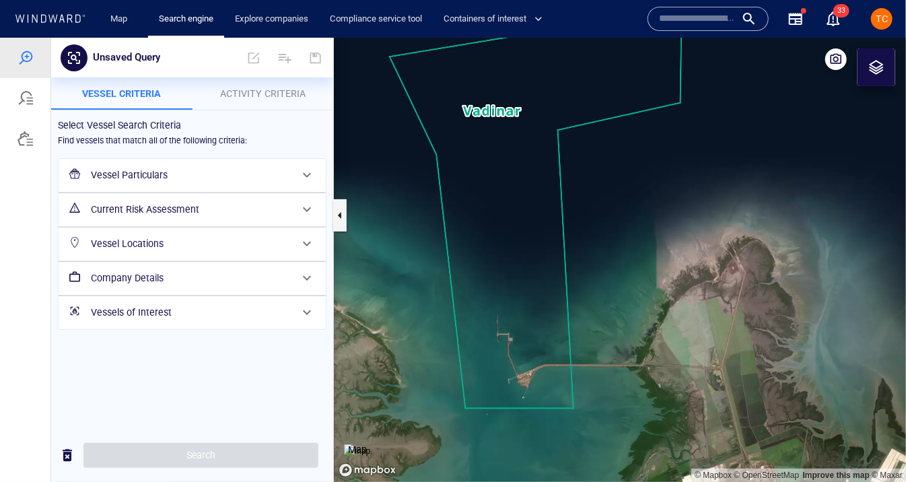
drag, startPoint x: 571, startPoint y: 308, endPoint x: 524, endPoint y: 182, distance: 134.4
click at [524, 182] on canvas "Map" at bounding box center [620, 259] width 572 height 444
drag, startPoint x: 582, startPoint y: 139, endPoint x: 582, endPoint y: 111, distance: 27.6
click at [582, 111] on canvas "Map" at bounding box center [620, 259] width 572 height 444
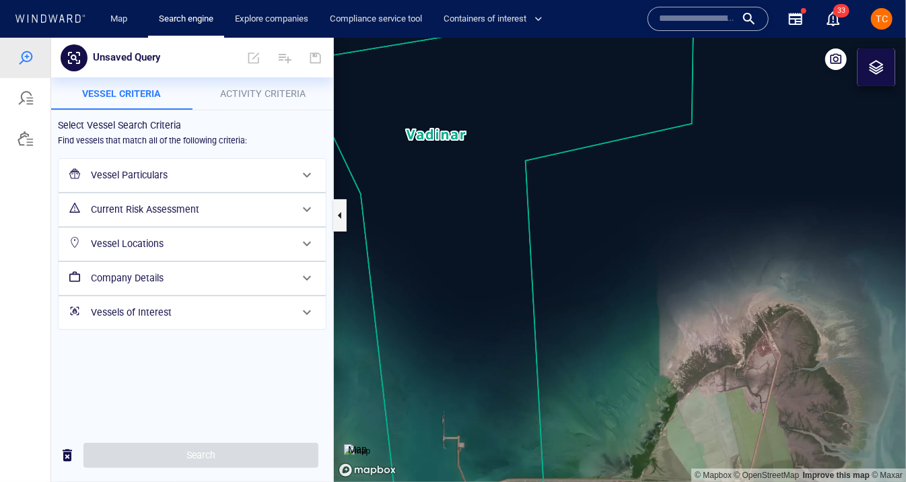
drag, startPoint x: 595, startPoint y: 85, endPoint x: 569, endPoint y: 170, distance: 87.9
click at [569, 170] on canvas "Map" at bounding box center [620, 259] width 572 height 444
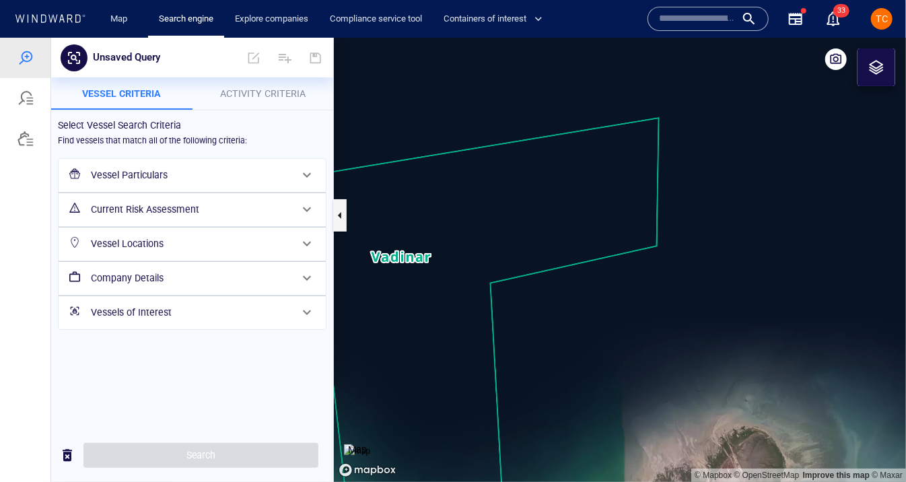
drag, startPoint x: 495, startPoint y: 220, endPoint x: 610, endPoint y: 83, distance: 179.2
click at [610, 83] on canvas "Map" at bounding box center [620, 259] width 572 height 444
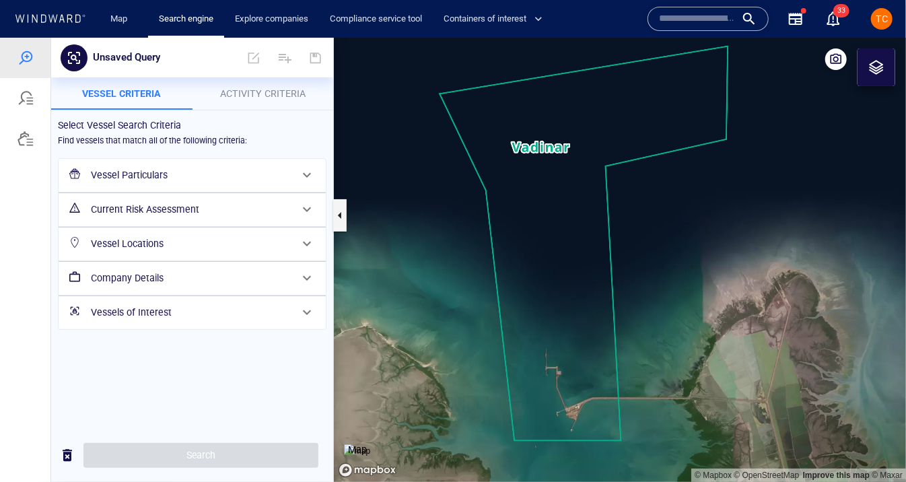
click at [872, 56] on div at bounding box center [876, 67] width 38 height 38
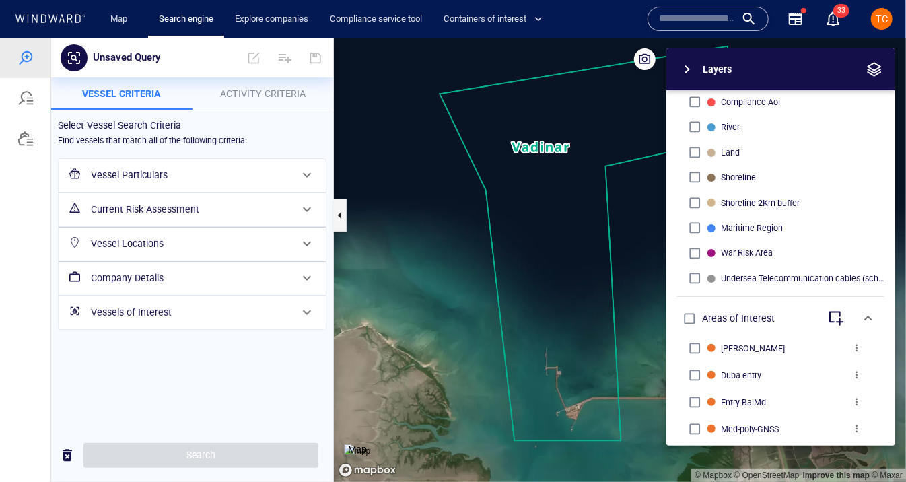
scroll to position [590, 0]
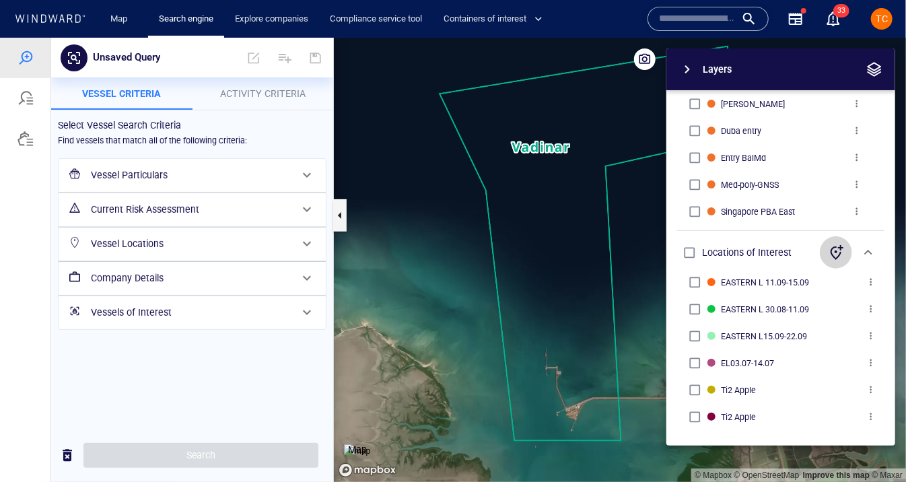
click at [837, 250] on icon "button" at bounding box center [836, 252] width 16 height 16
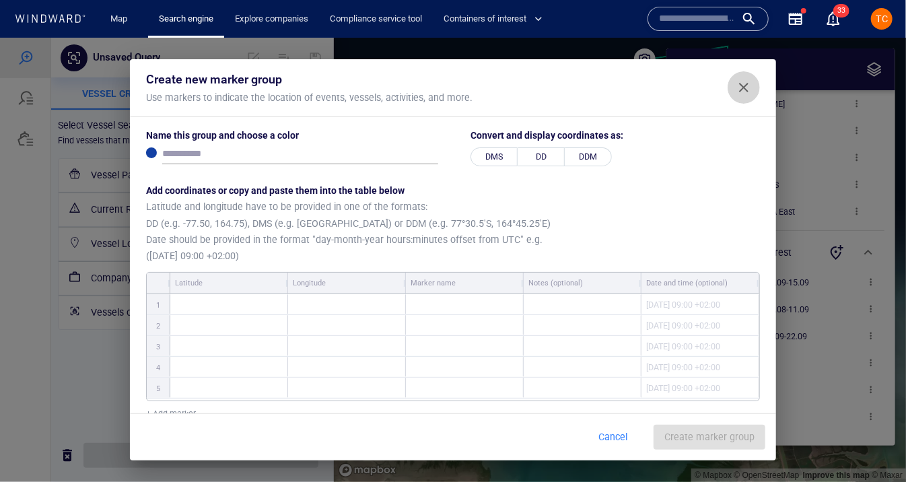
click at [753, 92] on button "Close" at bounding box center [744, 87] width 32 height 32
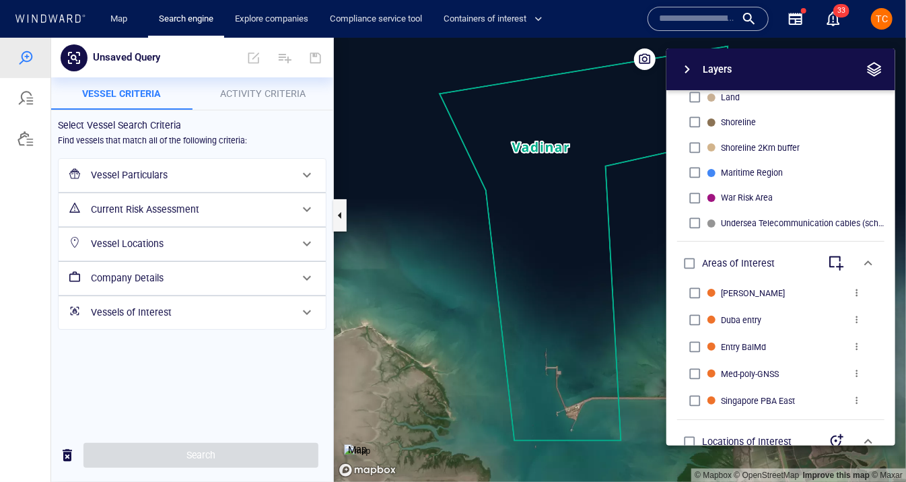
scroll to position [413, 0]
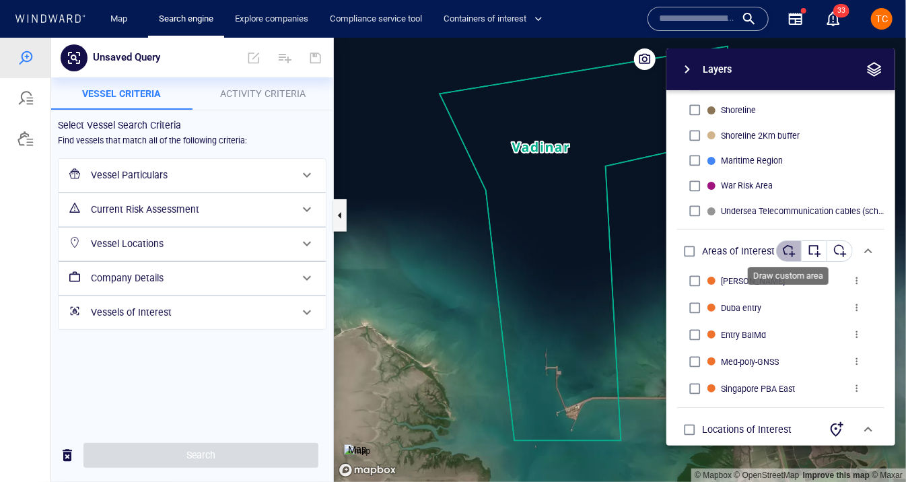
click at [789, 251] on div "button" at bounding box center [788, 250] width 13 height 13
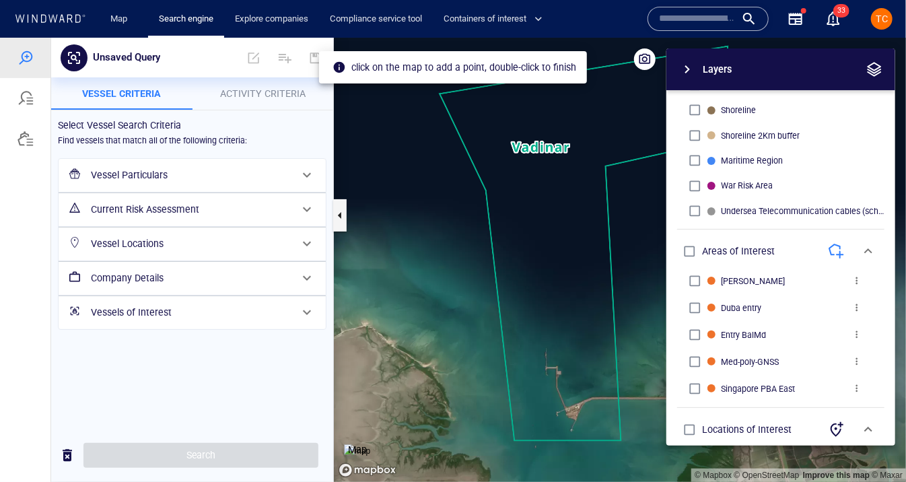
click at [444, 105] on canvas "Map" at bounding box center [620, 259] width 572 height 444
click at [504, 415] on canvas "Map" at bounding box center [620, 259] width 572 height 444
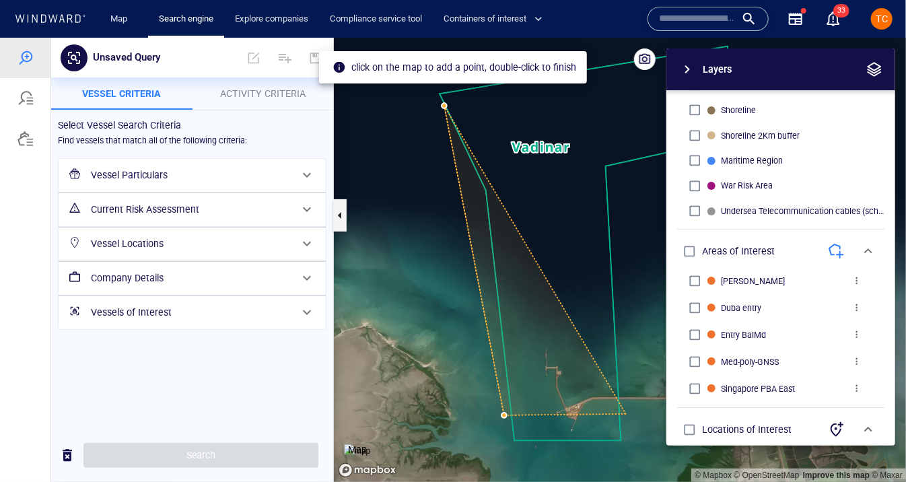
click at [626, 413] on canvas "Map" at bounding box center [620, 259] width 572 height 444
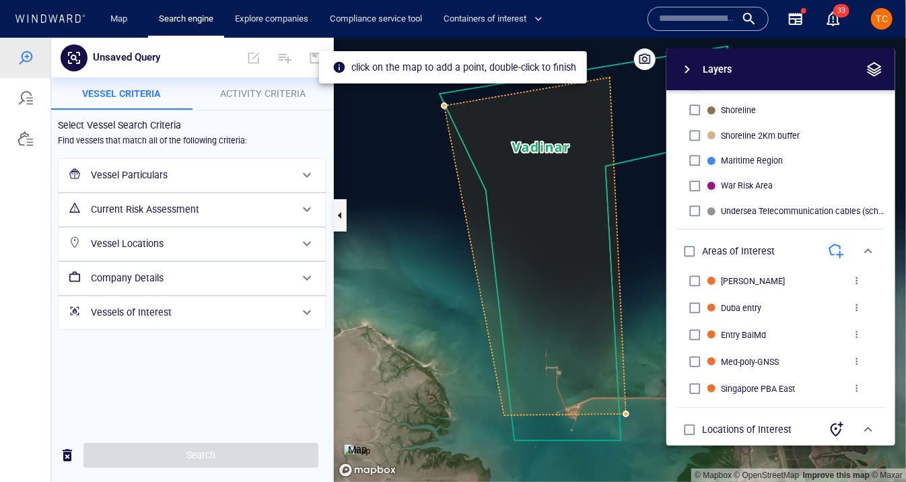
click at [609, 74] on canvas "Map" at bounding box center [620, 259] width 572 height 444
drag, startPoint x: 442, startPoint y: 95, endPoint x: 442, endPoint y: 106, distance: 10.8
click at [442, 95] on canvas "Map" at bounding box center [620, 259] width 572 height 444
click at [445, 104] on canvas "Map" at bounding box center [620, 259] width 572 height 444
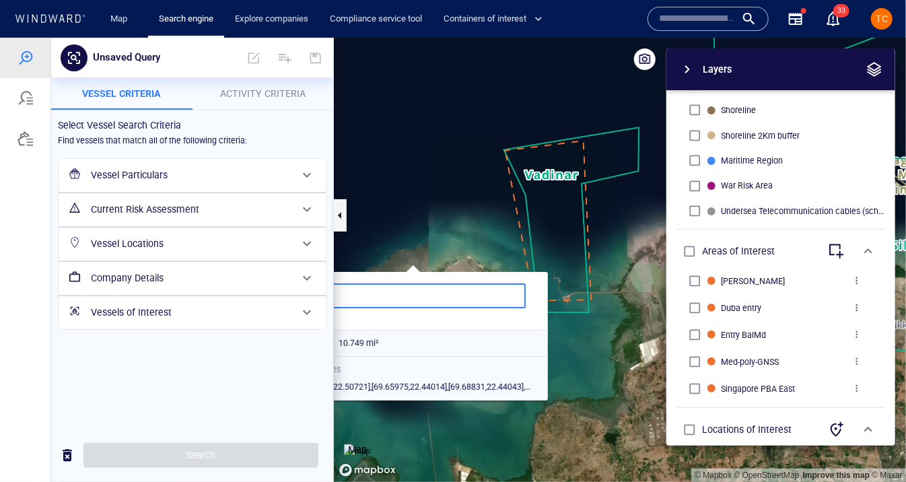
drag, startPoint x: 608, startPoint y: 190, endPoint x: 485, endPoint y: 155, distance: 128.0
click at [485, 155] on canvas "Map" at bounding box center [620, 259] width 572 height 444
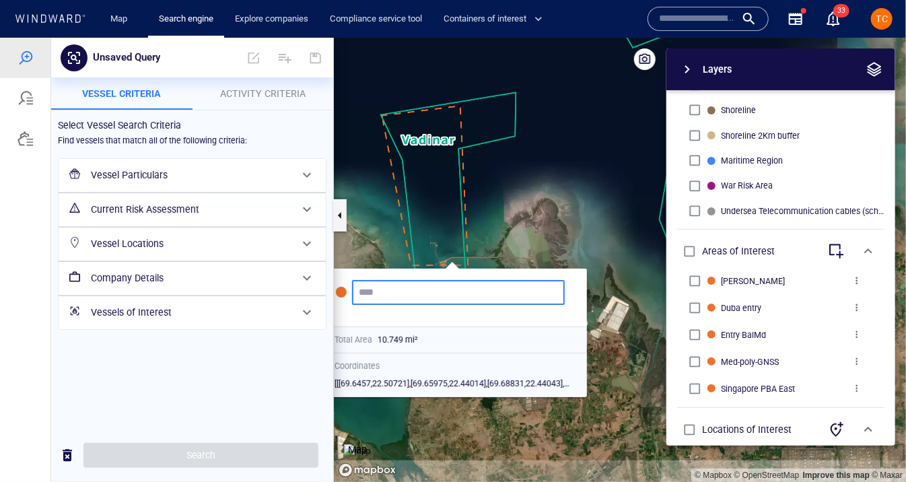
drag, startPoint x: 485, startPoint y: 182, endPoint x: 526, endPoint y: 178, distance: 41.3
click at [526, 178] on canvas "Map" at bounding box center [620, 259] width 572 height 444
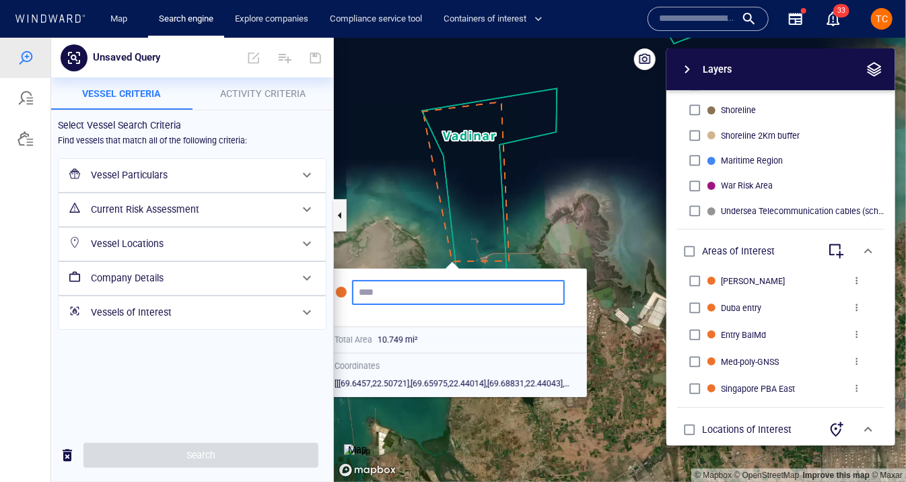
click at [450, 293] on input "text" at bounding box center [458, 291] width 199 height 11
click at [519, 155] on canvas "Map" at bounding box center [620, 259] width 572 height 444
click at [457, 287] on input "text" at bounding box center [458, 291] width 199 height 11
click at [417, 296] on input "text" at bounding box center [458, 291] width 199 height 11
type input "*"
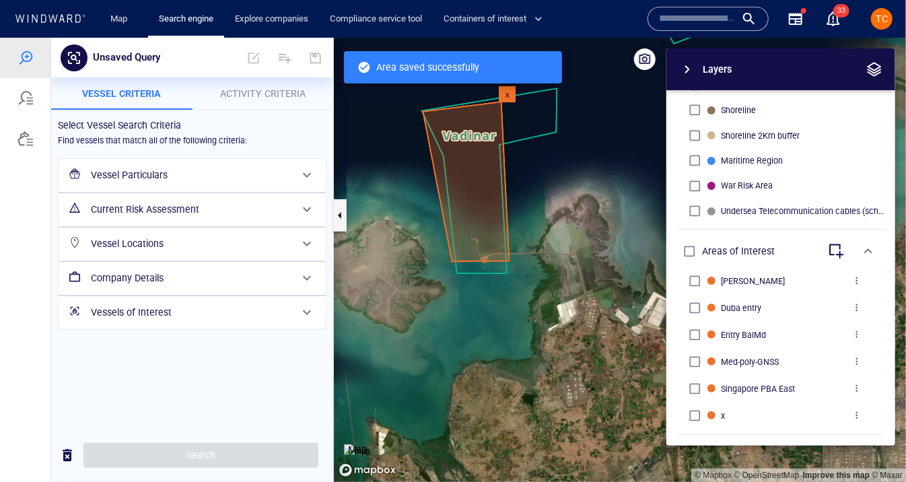
click at [853, 415] on span "more" at bounding box center [856, 414] width 11 height 11
click at [785, 419] on p "Edit" at bounding box center [779, 415] width 17 height 16
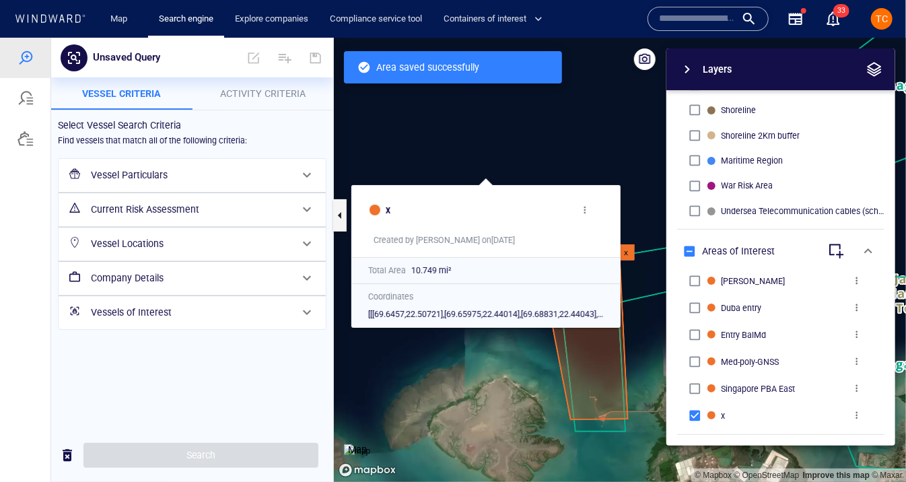
drag, startPoint x: 586, startPoint y: 217, endPoint x: 453, endPoint y: 137, distance: 155.8
click at [453, 137] on canvas "Map" at bounding box center [620, 259] width 572 height 444
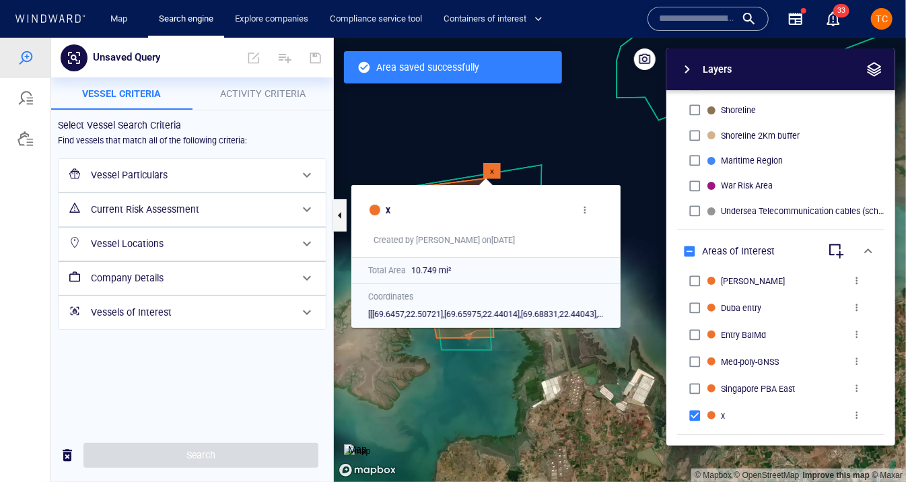
click at [586, 205] on span "more" at bounding box center [584, 209] width 11 height 11
click at [609, 226] on p "Delete" at bounding box center [604, 221] width 28 height 16
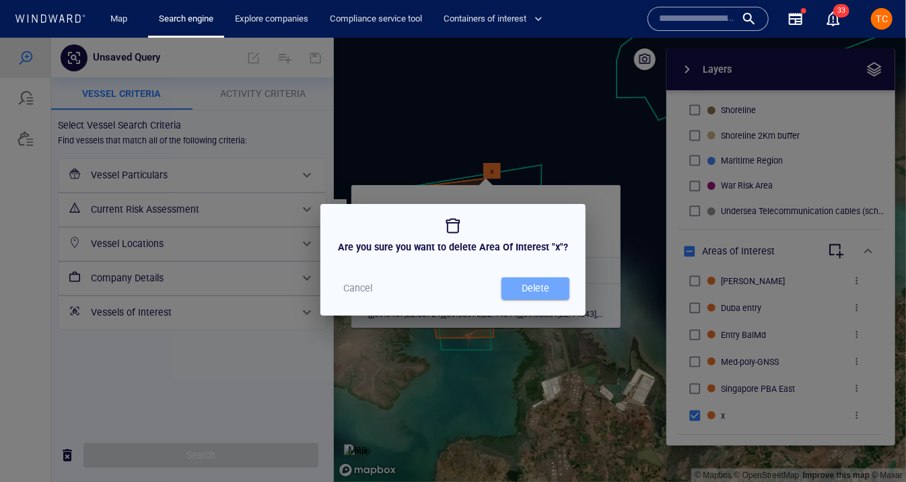
click at [524, 283] on div "Delete" at bounding box center [535, 288] width 33 height 22
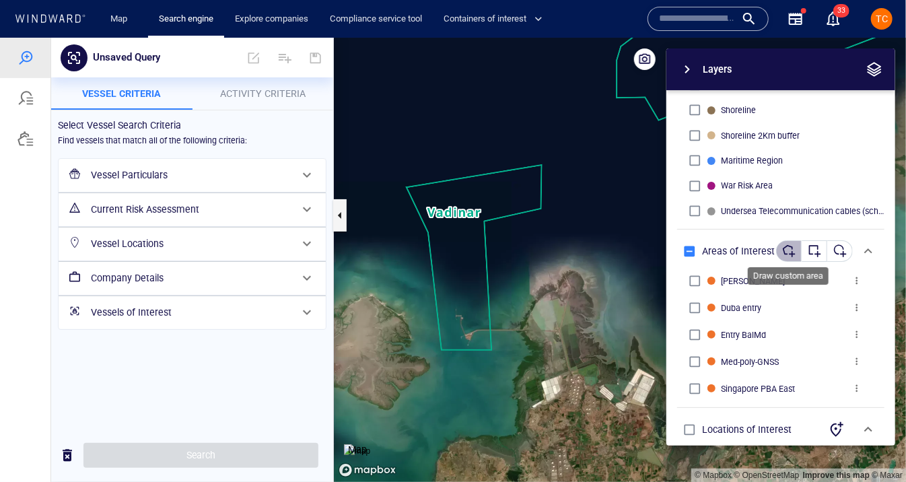
click at [784, 246] on div "button" at bounding box center [788, 250] width 13 height 13
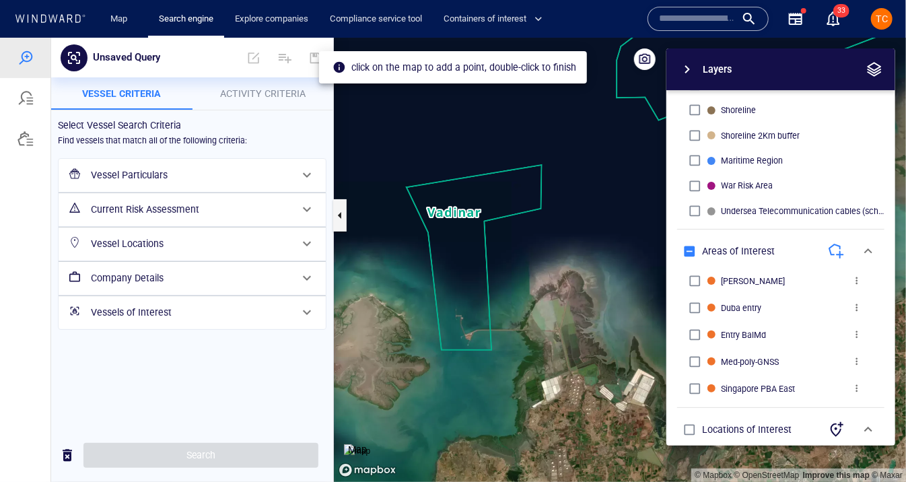
click at [365, 182] on canvas "Map" at bounding box center [620, 259] width 572 height 444
click at [458, 357] on canvas "Map" at bounding box center [620, 259] width 572 height 444
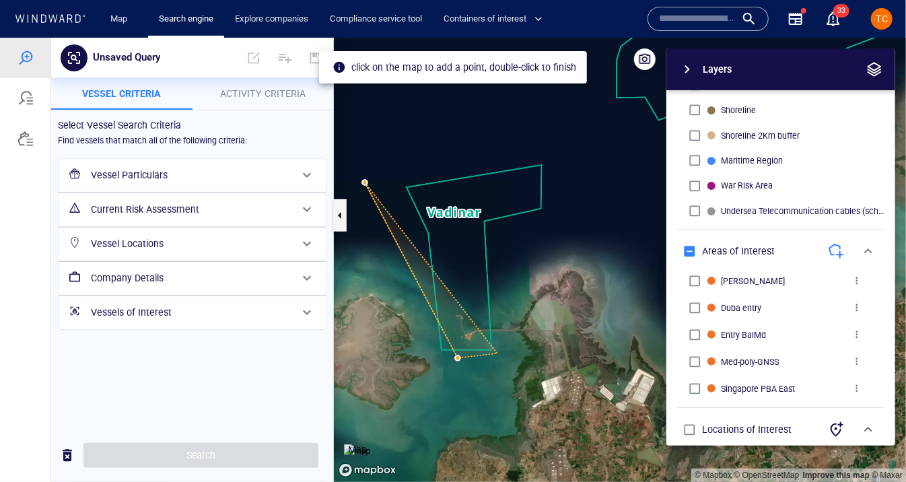
click at [499, 338] on canvas "Map" at bounding box center [620, 259] width 572 height 444
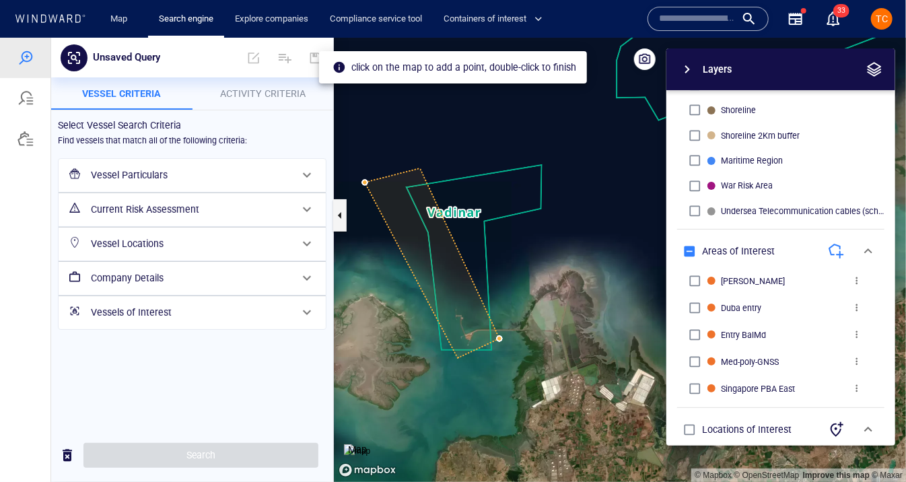
click at [414, 157] on canvas "Map" at bounding box center [620, 259] width 572 height 444
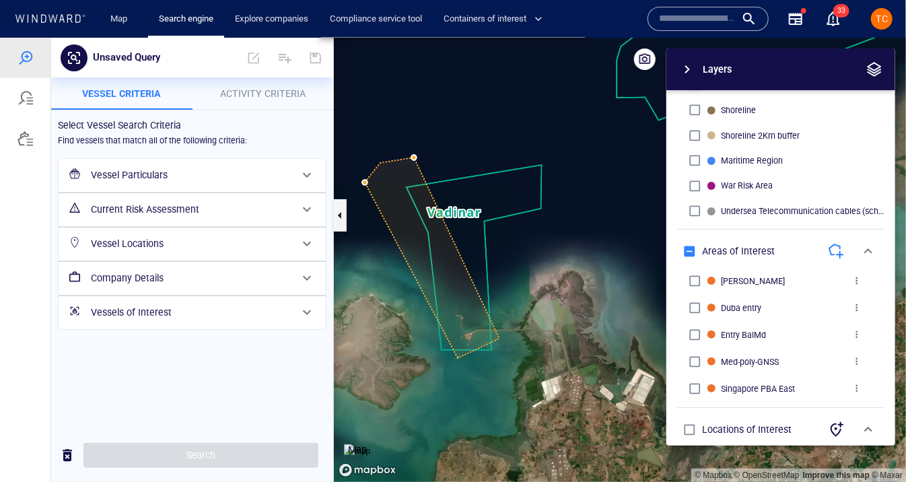
click at [366, 182] on canvas "Map" at bounding box center [620, 259] width 572 height 444
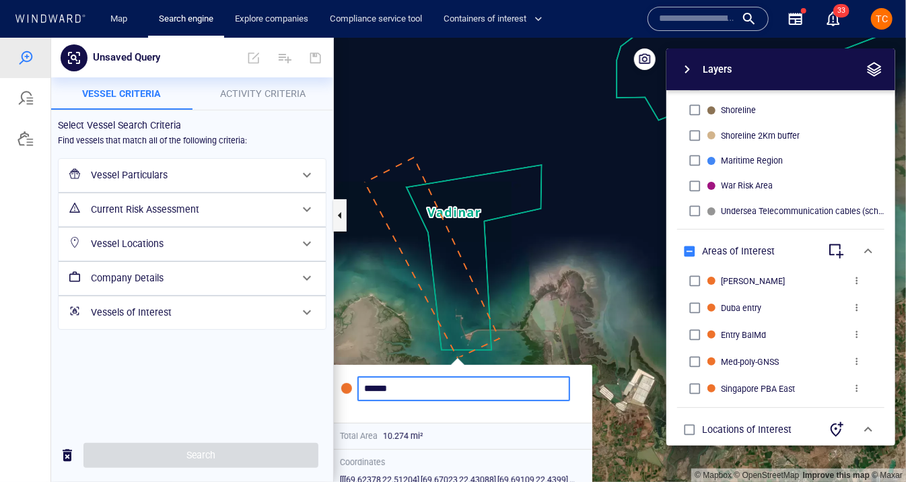
type input "******"
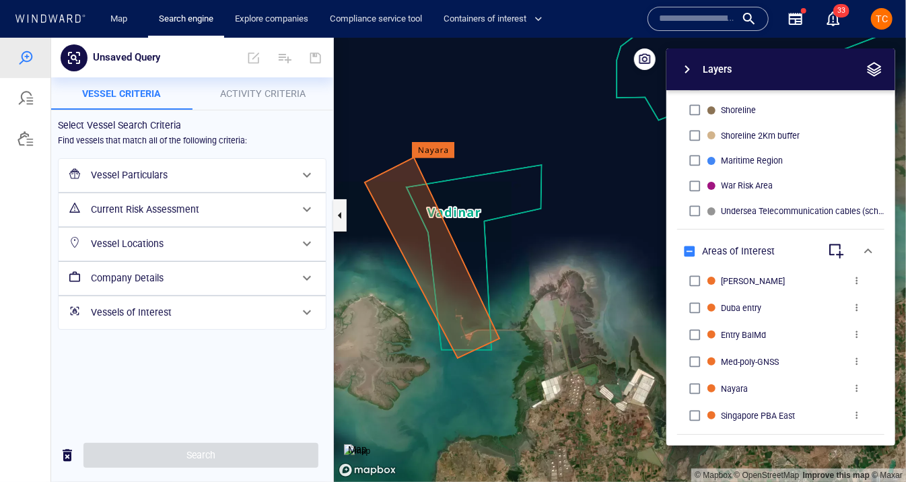
click at [687, 76] on span "button" at bounding box center [687, 69] width 16 height 16
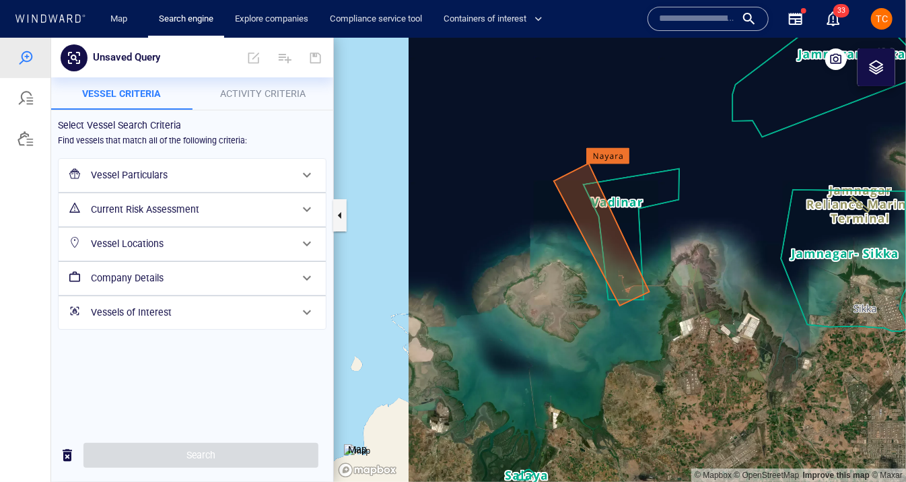
drag, startPoint x: 545, startPoint y: 204, endPoint x: 689, endPoint y: 197, distance: 144.2
click at [689, 197] on canvas "Map" at bounding box center [620, 259] width 572 height 444
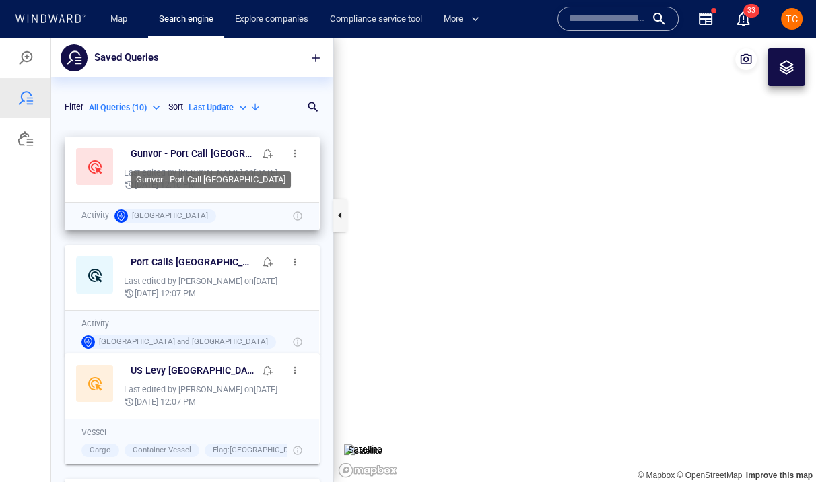
scroll to position [352, 282]
click at [293, 155] on span "button" at bounding box center [294, 153] width 11 height 11
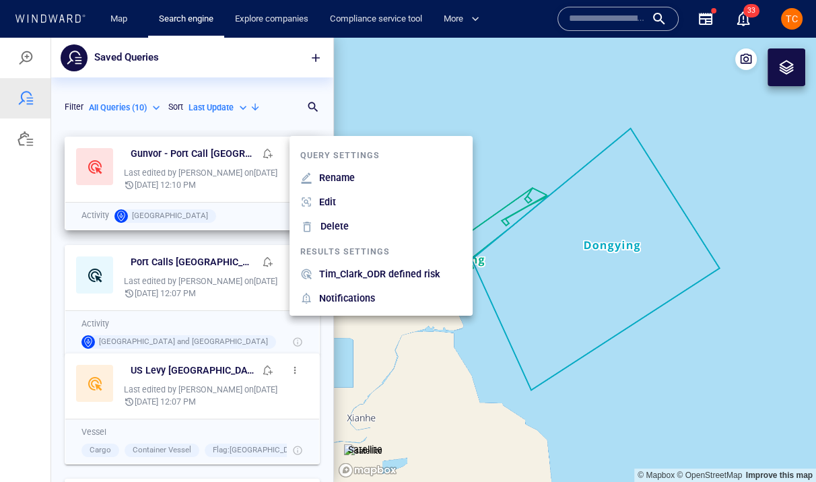
click at [359, 277] on p "Tim_Clark_ODR defined risk" at bounding box center [379, 274] width 121 height 16
